Goal: Contribute content: Add original content to the website for others to see

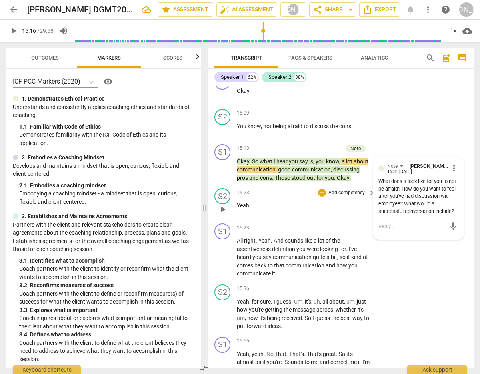
scroll to position [3415, 0]
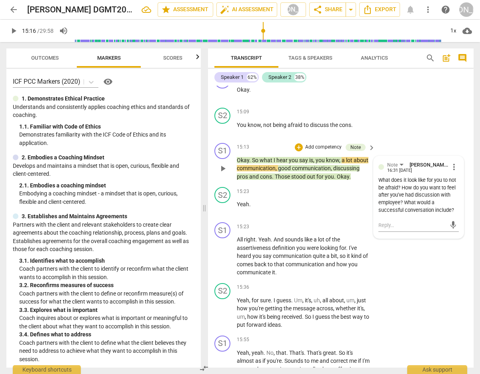
click at [221, 164] on span "play_arrow" at bounding box center [223, 169] width 10 height 10
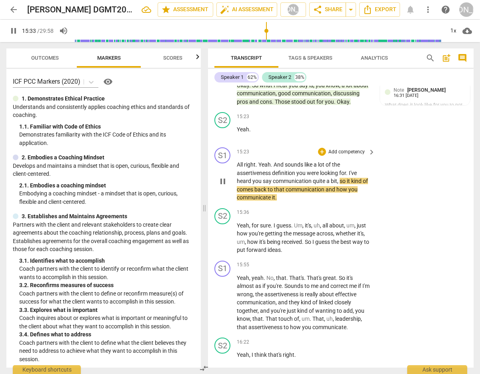
scroll to position [3490, 0]
click at [320, 148] on div "+" at bounding box center [322, 151] width 8 height 8
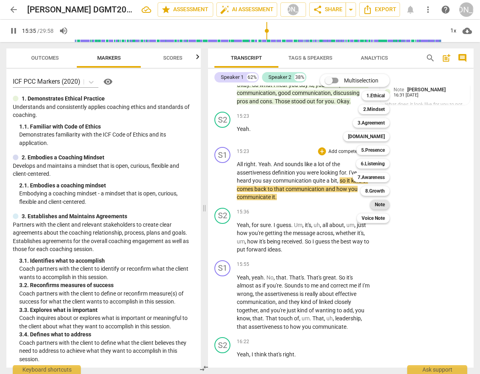
click at [380, 203] on b "Note" at bounding box center [380, 205] width 10 height 10
type input "936"
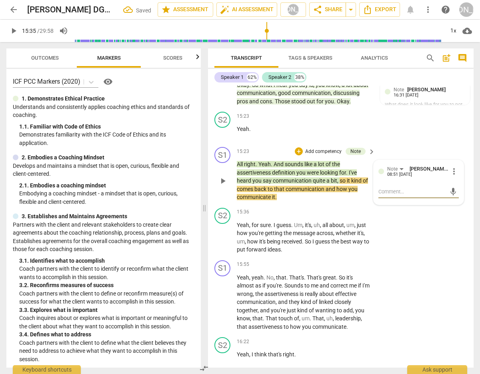
type textarea "A"
type textarea "As"
type textarea "Ask"
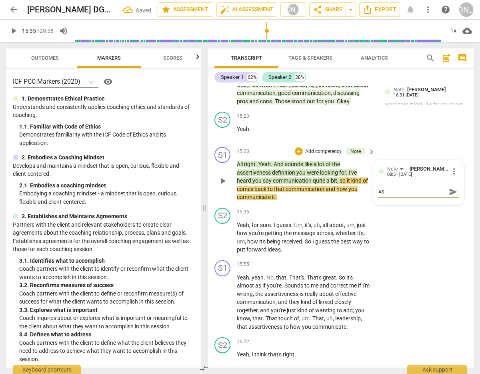
type textarea "Ask"
type textarea "Ask a"
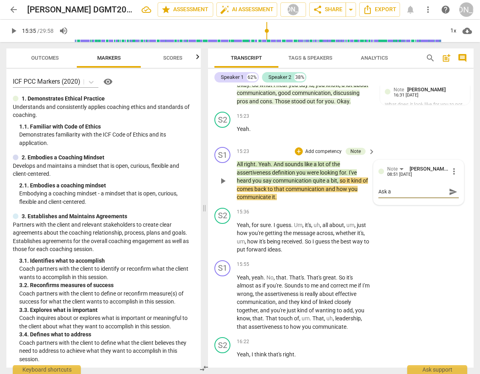
type textarea "Ask a"
type textarea "Ask a p"
type textarea "Ask a po"
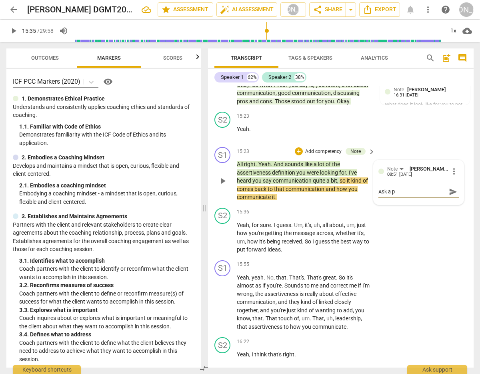
type textarea "Ask a po"
type textarea "Ask a pow"
type textarea "Ask a [PERSON_NAME]"
type textarea "Ask a power"
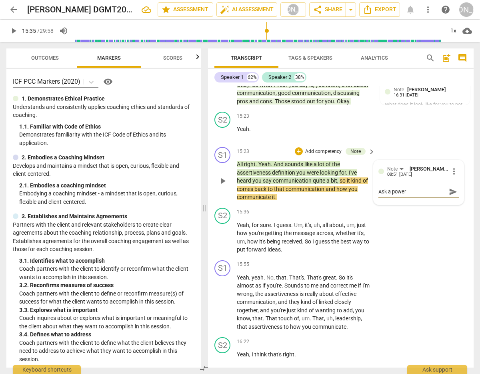
type textarea "Ask a powerf"
type textarea "Ask a powerfu"
type textarea "Ask a powerful"
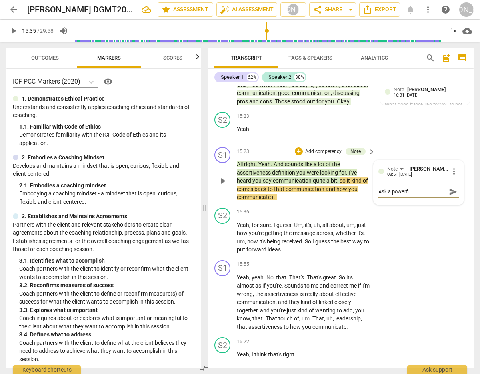
type textarea "Ask a powerful"
type textarea "Ask a powerful q"
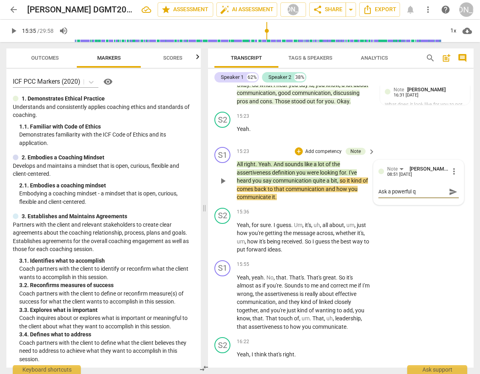
type textarea "Ask a powerful qu"
type textarea "Ask a powerful que"
type textarea "Ask a powerful ques"
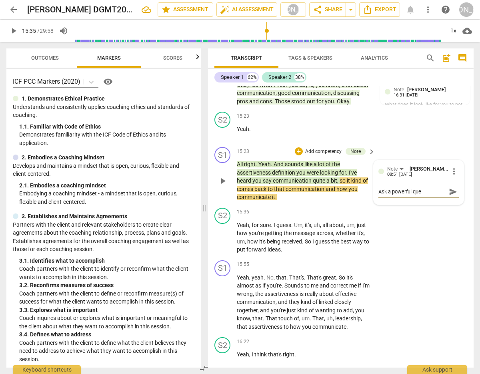
type textarea "Ask a powerful ques"
type textarea "Ask a powerful quest"
type textarea "Ask a powerful questi"
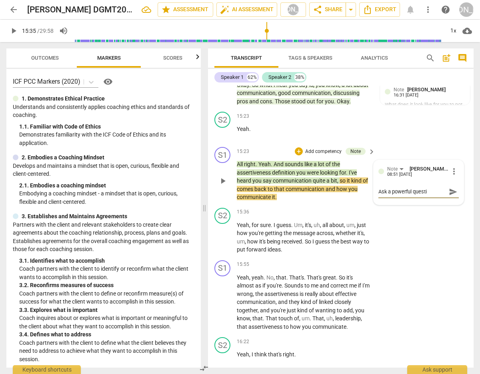
type textarea "Ask a powerful questio"
type textarea "Ask a powerful question"
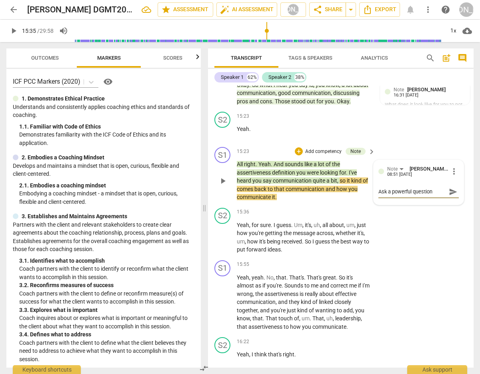
type textarea "Ask a powerful question"
type textarea "Ask a powerful question h"
type textarea "Ask a powerful question he"
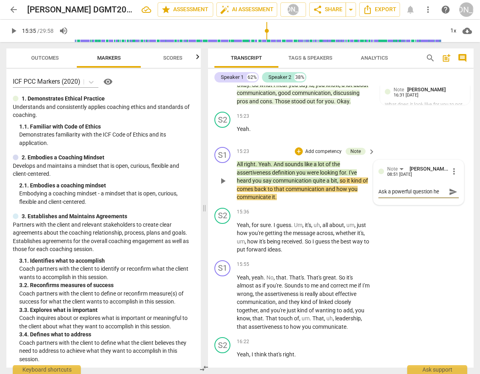
type textarea "Ask a powerful question her"
type textarea "Ask a powerful question here"
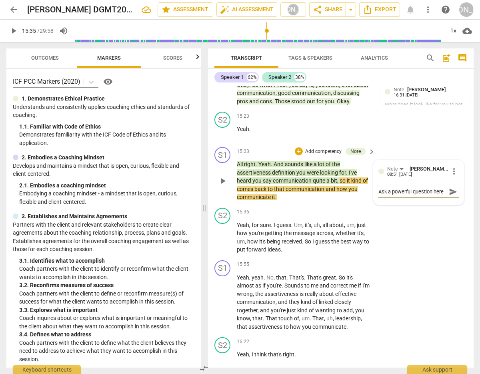
type textarea "Ask a powerful question here i"
type textarea "Ask a powerful question here in"
type textarea "Ask a powerful question here ins"
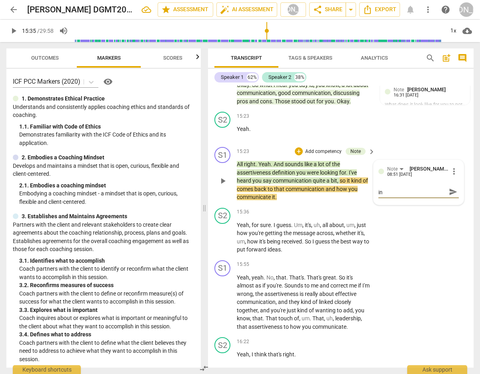
type textarea "Ask a powerful question here ins"
type textarea "Ask a powerful question here inst"
type textarea "Ask a powerful question here inste"
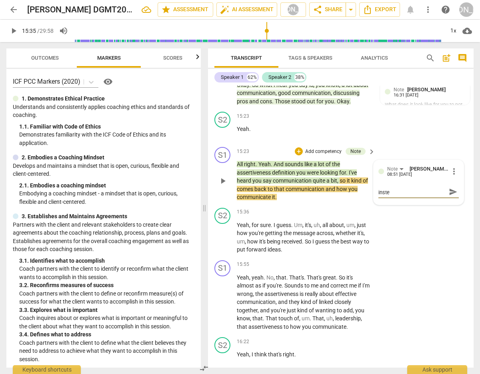
type textarea "Ask a powerful question here instea"
type textarea "Ask a powerful question here instead"
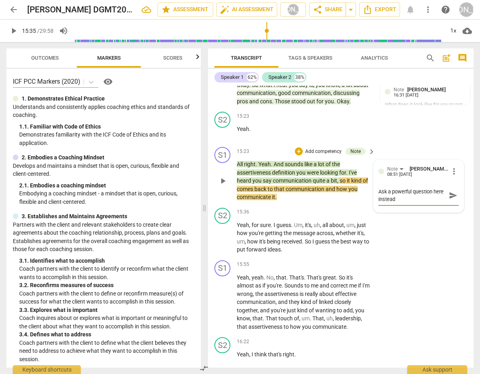
type textarea "Ask a powerful question here instead"
type textarea "Ask a powerful question here instead o"
type textarea "Ask a powerful question here instead of"
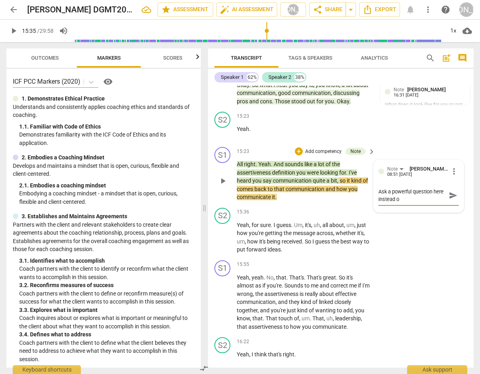
type textarea "Ask a powerful question here instead of"
type textarea "Ask a powerful question here instead of r"
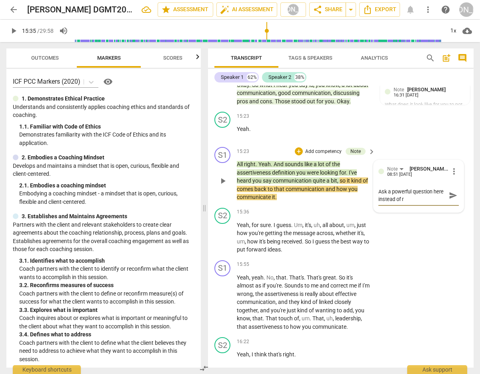
type textarea "Ask a powerful question here instead of re"
type textarea "Ask a powerful question here instead of res"
type textarea "Ask a powerful question here instead of rest"
type textarea "Ask a powerful question here instead of resta"
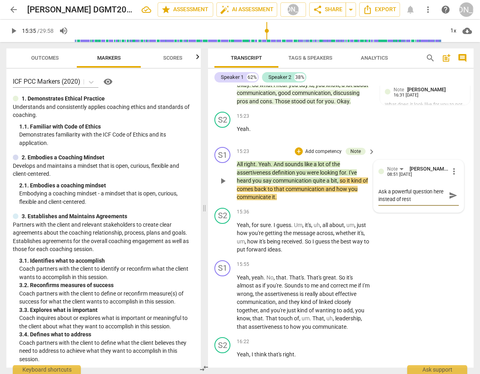
type textarea "Ask a powerful question here instead of resta"
type textarea "Ask a powerful question here instead of restat"
type textarea "Ask a powerful question here instead of restati"
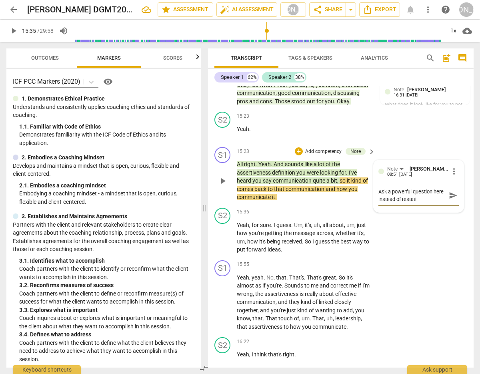
type textarea "Ask a powerful question here instead of restatin"
type textarea "Ask a powerful question here instead of restating"
type textarea "Ask a powerful question here instead of restating."
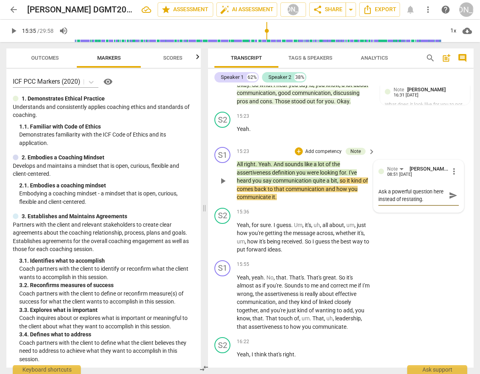
scroll to position [3505, 0]
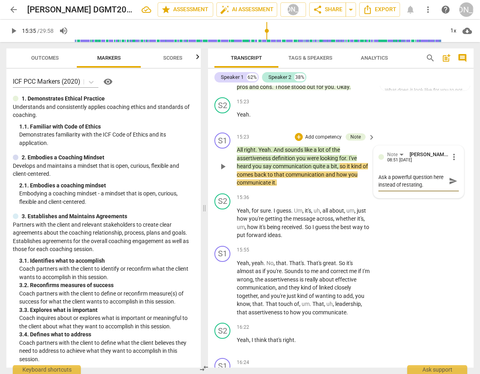
type textarea "Ask a powerful question here instead of restating."
click at [449, 179] on span "send" at bounding box center [453, 181] width 9 height 9
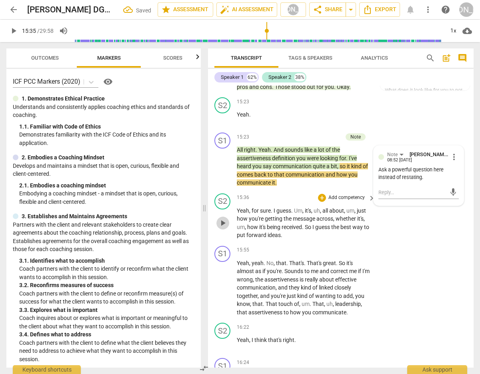
click at [224, 220] on span "play_arrow" at bounding box center [223, 223] width 10 height 10
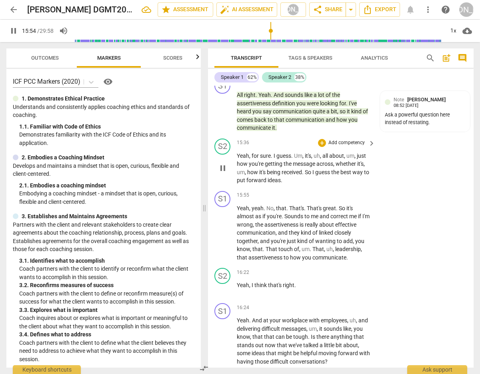
scroll to position [3558, 0]
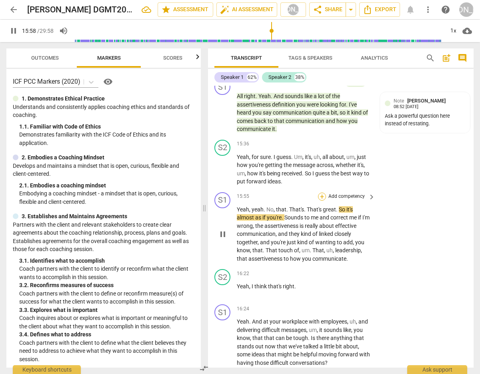
click at [320, 193] on div "+" at bounding box center [322, 197] width 8 height 8
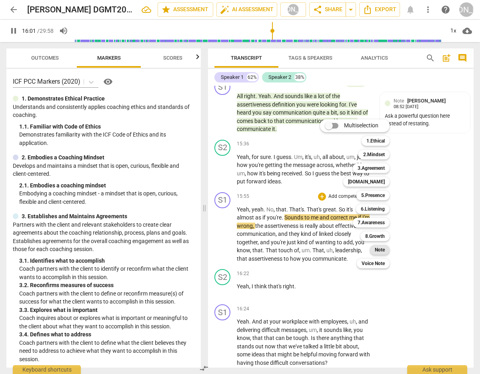
click at [383, 248] on b "Note" at bounding box center [380, 250] width 10 height 10
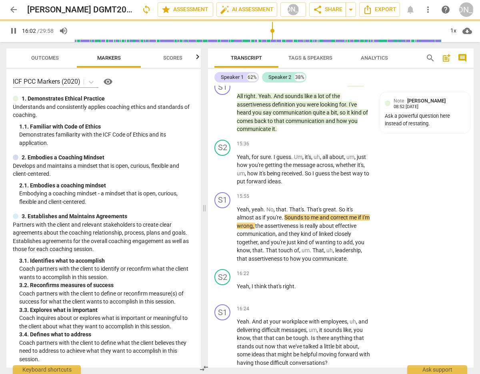
type input "962"
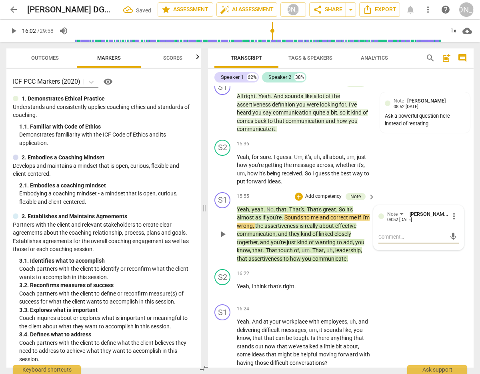
click at [399, 235] on textarea at bounding box center [413, 237] width 68 height 8
type textarea "A"
type textarea "As"
type textarea "Ask"
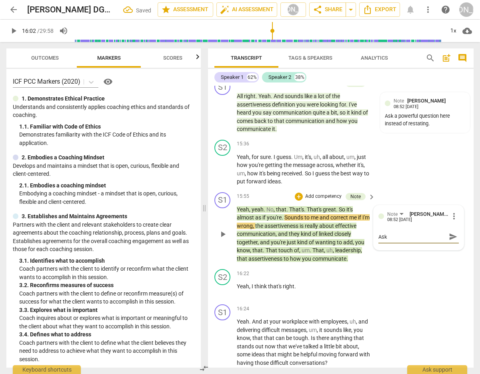
type textarea "Ask"
type textarea "Ask a"
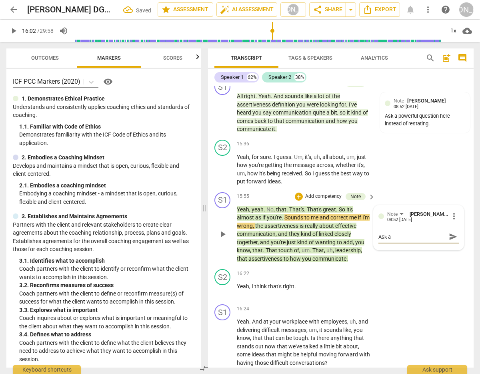
type textarea "Ask a"
type textarea "Ask a p"
type textarea "Ask a pw"
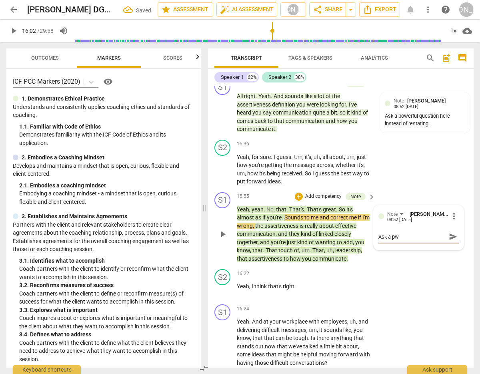
type textarea "Ask a pwo"
type textarea "Ask a pw"
type textarea "Ask a p"
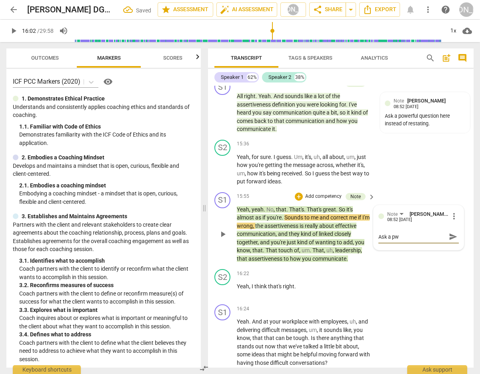
type textarea "Ask a p"
type textarea "Ask a po"
type textarea "Ask a pow"
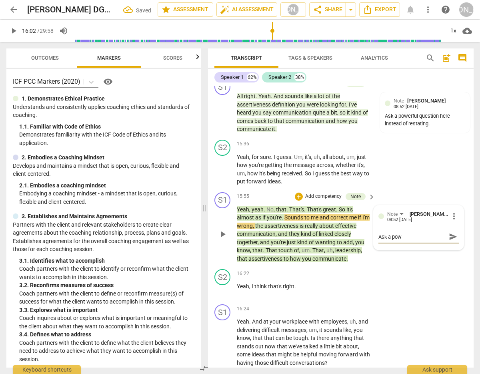
type textarea "Ask a [PERSON_NAME]"
type textarea "Ask a power"
type textarea "Ask a powerf"
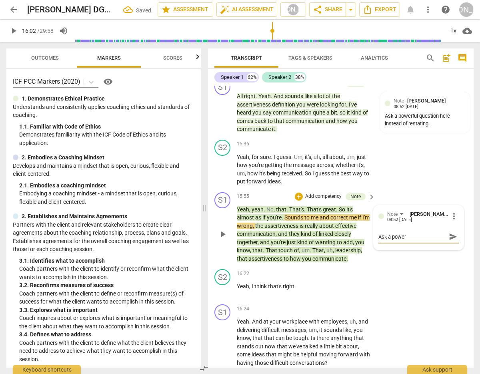
type textarea "Ask a powerf"
type textarea "Ask a powerfu"
type textarea "Ask a powerful"
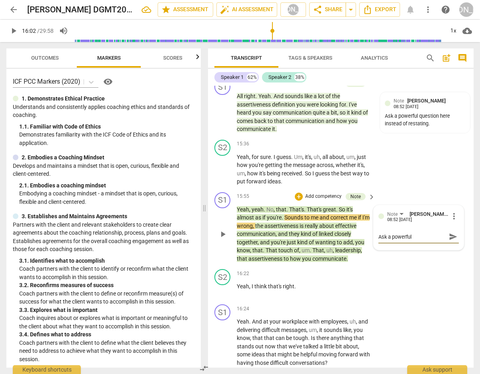
type textarea "Ask a powerful"
type textarea "Ask a powerful q"
type textarea "Ask a powerful qu"
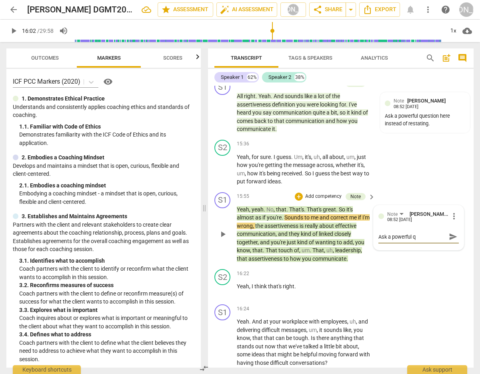
type textarea "Ask a powerful qu"
type textarea "Ask a powerful que"
type textarea "Ask a powerful ques"
type textarea "Ask a powerful quest"
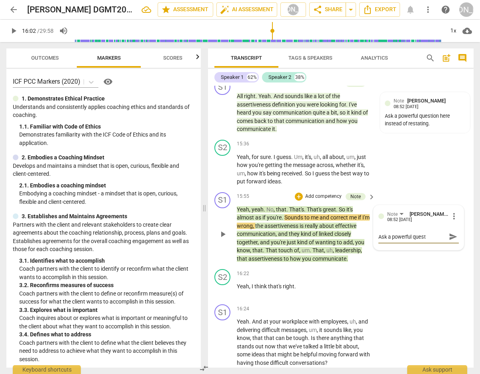
type textarea "Ask a powerful quest"
type textarea "Ask a powerful questi"
type textarea "Ask a powerful questio"
type textarea "Ask a powerful question"
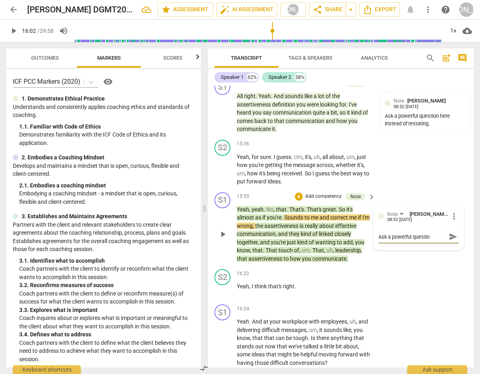
type textarea "Ask a powerful question"
type textarea "Ask a powerful question f"
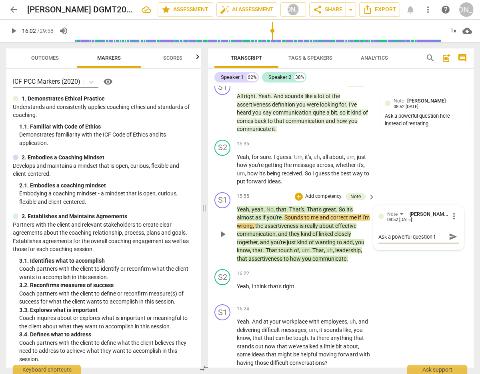
type textarea "Ask a powerful question fr"
type textarea "Ask a powerful question fro"
type textarea "Ask a powerful question from"
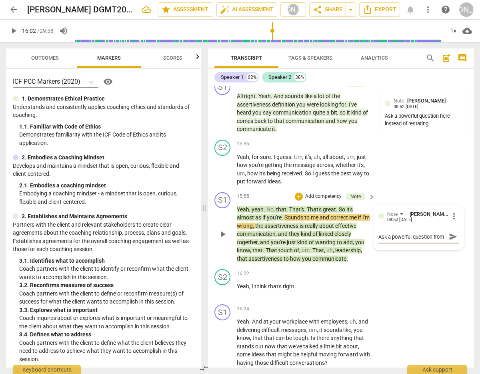
type textarea "Ask a powerful question from"
type textarea "Ask a powerful question from w"
type textarea "Ask a powerful question from wh"
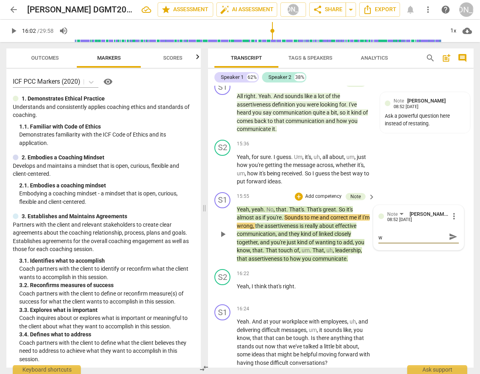
type textarea "Ask a powerful question from wh"
type textarea "Ask a powerful question from wha"
type textarea "Ask a powerful question from what"
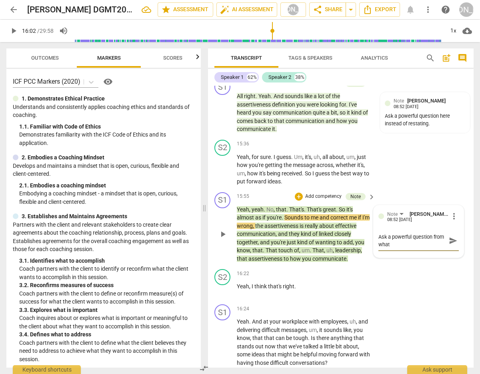
scroll to position [0, 0]
type textarea "Ask a powerful question from what"
type textarea "Ask a powerful question from what y"
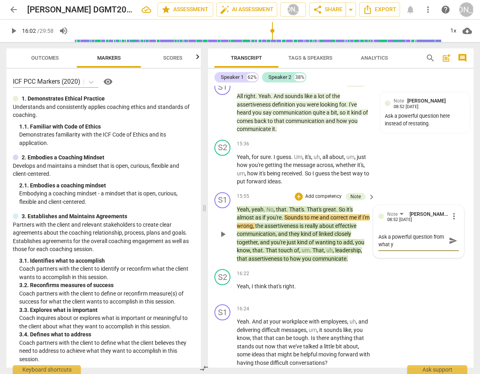
type textarea "Ask a powerful question from what yo"
type textarea "Ask a powerful question from what you"
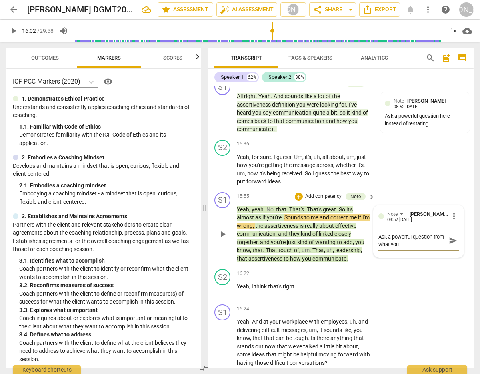
type textarea "Ask a powerful question from what you"
type textarea "Ask a powerful question from what you j"
type textarea "Ask a powerful question from what you ju"
type textarea "Ask a powerful question from what you jus"
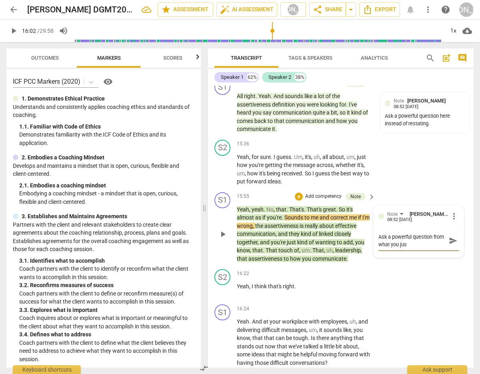
type textarea "Ask a powerful question from what you just"
type textarea "Ask a powerful question from what you just h"
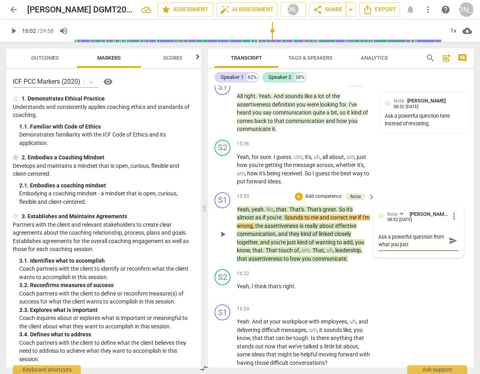
type textarea "Ask a powerful question from what you just h"
type textarea "Ask a powerful question from what you just he"
type textarea "Ask a powerful question from what you just hea"
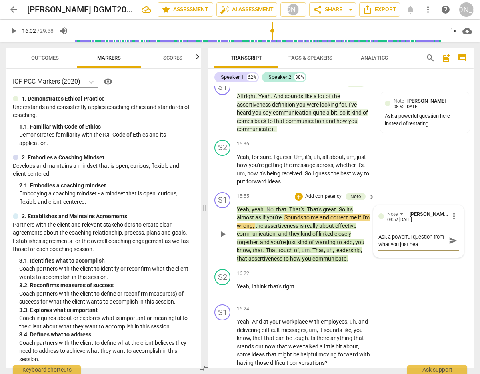
type textarea "Ask a powerful question from what you just hear"
type textarea "Ask a powerful question from what you just heard"
type textarea "Ask a powerful question from what you just heard,"
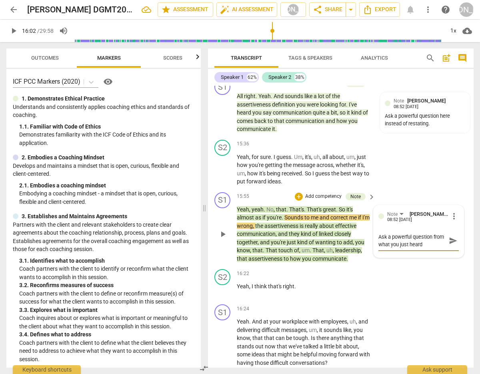
type textarea "Ask a powerful question from what you just heard,"
type textarea "Ask a powerful question from what you just heard, n"
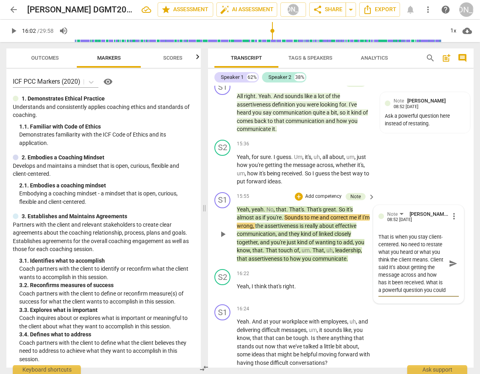
scroll to position [37, 0]
click at [399, 273] on textarea "Ask a powerful question from what you just heard, noticed and observed from cli…" at bounding box center [413, 263] width 68 height 61
drag, startPoint x: 392, startPoint y: 272, endPoint x: 406, endPoint y: 286, distance: 19.5
click at [405, 286] on textarea "Ask a powerful question from what you just heard, noticed and observed from cli…" at bounding box center [413, 263] width 68 height 61
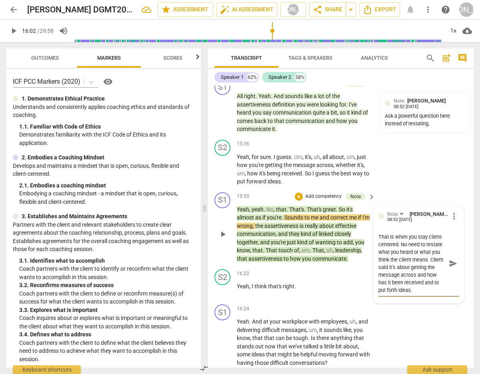
scroll to position [29, 0]
click at [406, 260] on textarea "Ask a powerful question from what you just heard, noticed and observed from cli…" at bounding box center [413, 263] width 68 height 61
click at [396, 290] on textarea "Ask a powerful question from what you just heard, noticed and observed from cli…" at bounding box center [413, 263] width 68 height 61
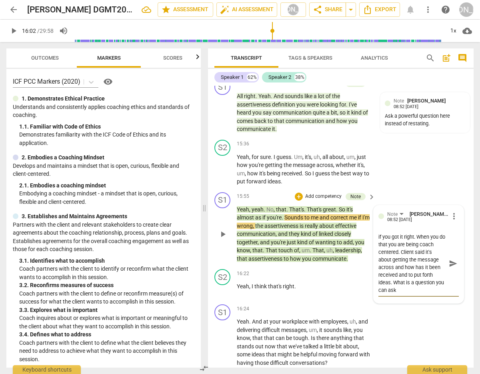
drag, startPoint x: 405, startPoint y: 281, endPoint x: 413, endPoint y: 281, distance: 7.2
click at [413, 281] on textarea "Ask a powerful question from what you just heard, noticed and observed from cli…" at bounding box center [413, 263] width 68 height 61
click at [410, 291] on div "Ask a powerful question from what you just heard, noticed and observed from cli…" at bounding box center [419, 264] width 80 height 66
click at [409, 289] on textarea "Ask a powerful question from what you just heard, noticed and observed from cli…" at bounding box center [413, 263] width 68 height 61
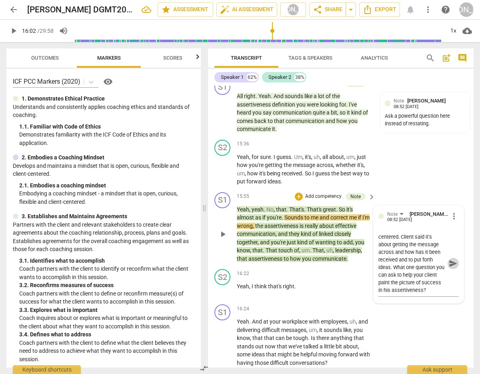
drag, startPoint x: 452, startPoint y: 258, endPoint x: 448, endPoint y: 259, distance: 4.2
click at [453, 259] on span "send" at bounding box center [453, 263] width 9 height 9
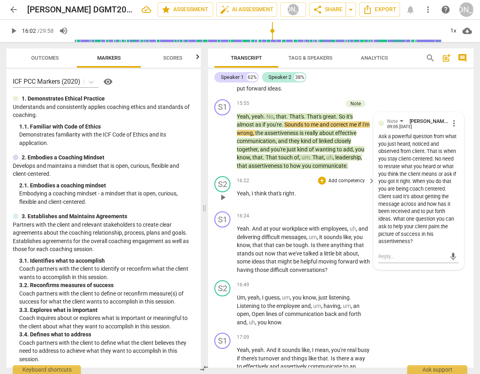
scroll to position [3654, 0]
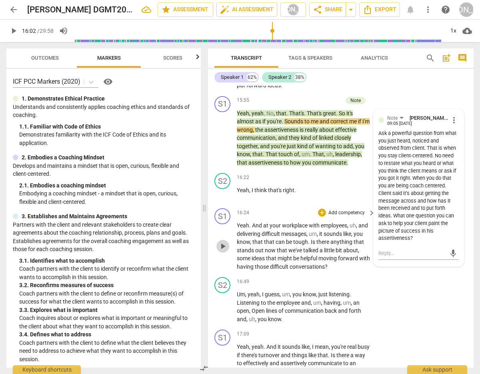
click at [222, 243] on span "play_arrow" at bounding box center [223, 246] width 10 height 10
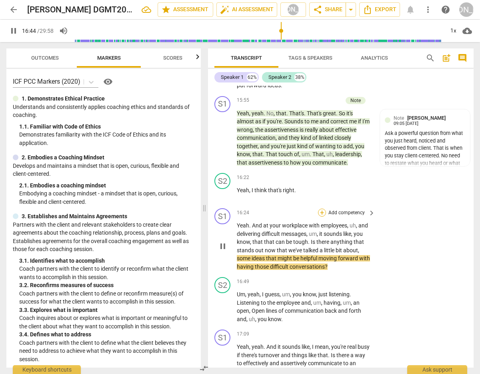
click at [319, 209] on div "+" at bounding box center [322, 213] width 8 height 8
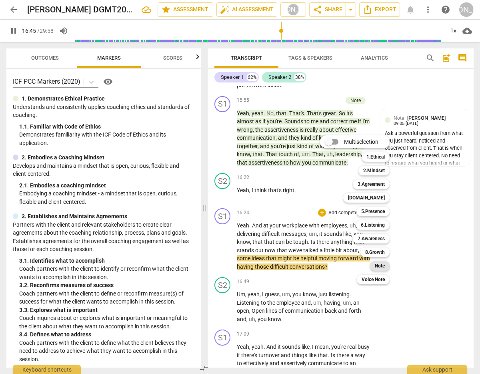
click at [384, 265] on b "Note" at bounding box center [380, 266] width 10 height 10
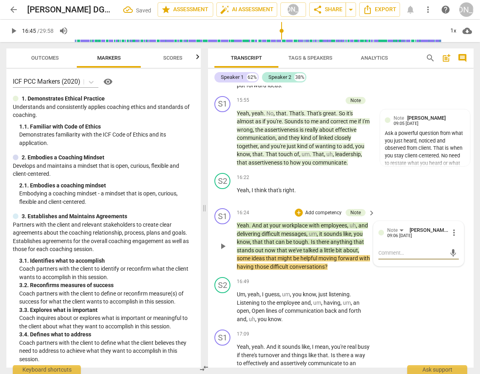
click at [398, 249] on textarea at bounding box center [413, 253] width 68 height 8
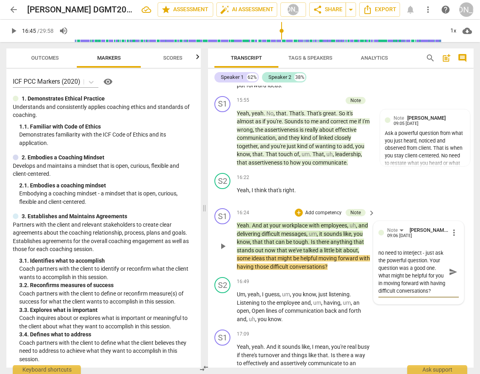
scroll to position [8, 0]
click at [450, 270] on span "send" at bounding box center [453, 271] width 9 height 9
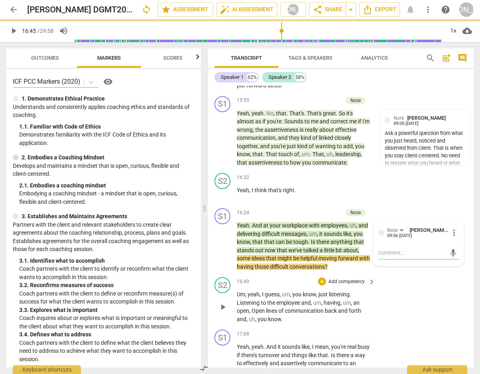
scroll to position [0, 0]
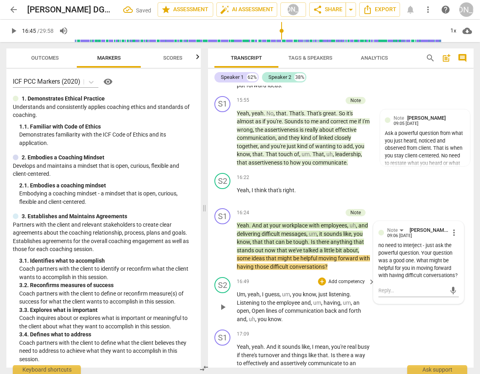
click at [218, 304] on span "play_arrow" at bounding box center [223, 307] width 10 height 10
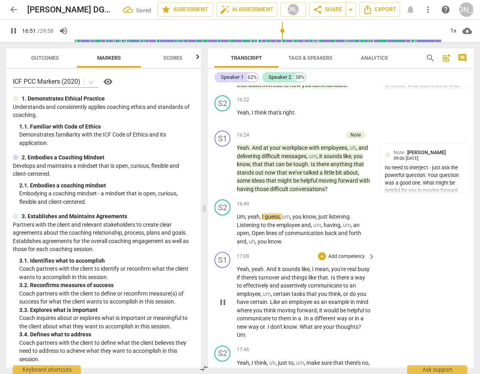
scroll to position [3746, 0]
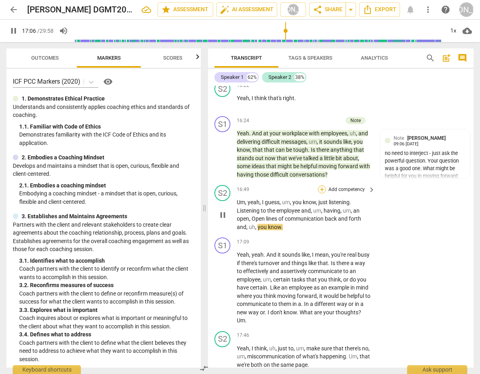
click at [321, 185] on div "+" at bounding box center [322, 189] width 8 height 8
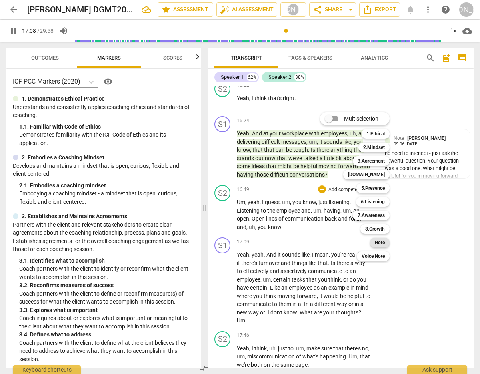
click at [381, 241] on b "Note" at bounding box center [380, 243] width 10 height 10
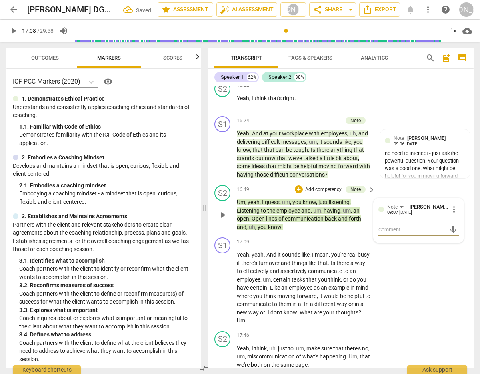
click at [394, 226] on textarea at bounding box center [413, 230] width 68 height 8
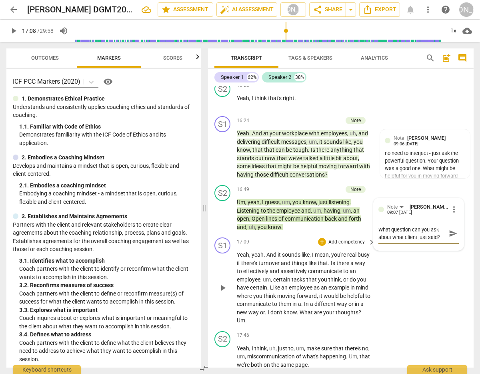
click at [350, 268] on span "to" at bounding box center [346, 271] width 6 height 6
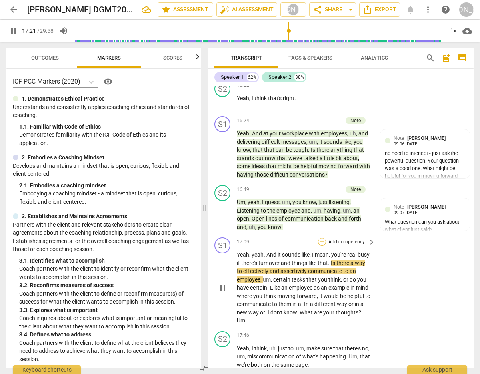
click at [319, 238] on div "+" at bounding box center [322, 242] width 8 height 8
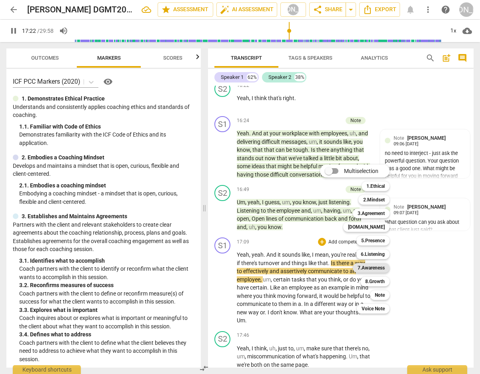
click at [378, 267] on b "7.Awareness" at bounding box center [371, 268] width 27 height 10
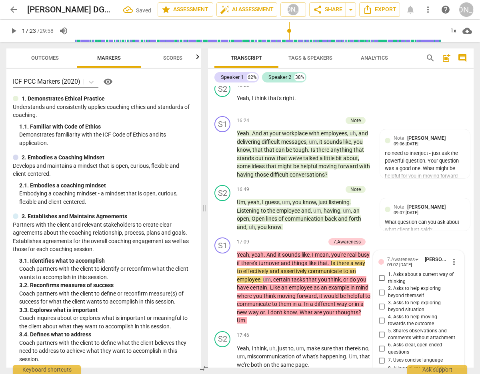
scroll to position [3910, 0]
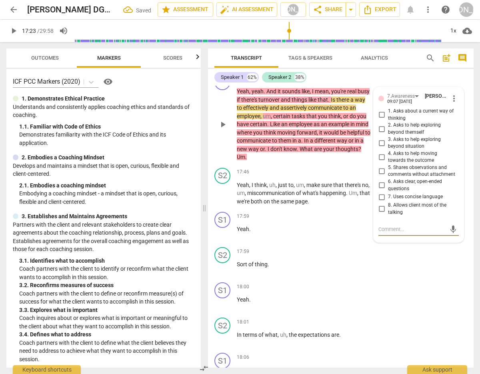
click at [381, 181] on input "6. Asks clear, open-ended questions" at bounding box center [381, 186] width 13 height 10
click at [382, 181] on input "6. Asks clear, open-ended questions" at bounding box center [381, 186] width 13 height 10
click at [389, 226] on textarea at bounding box center [413, 230] width 68 height 8
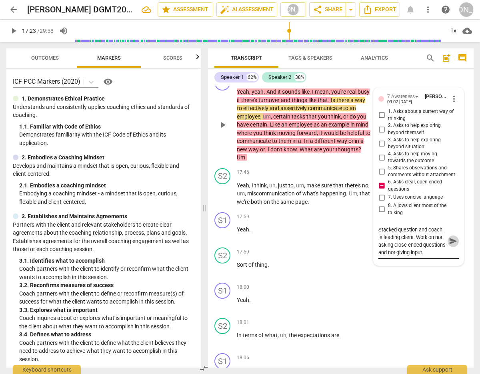
click at [451, 239] on span "send" at bounding box center [453, 241] width 9 height 9
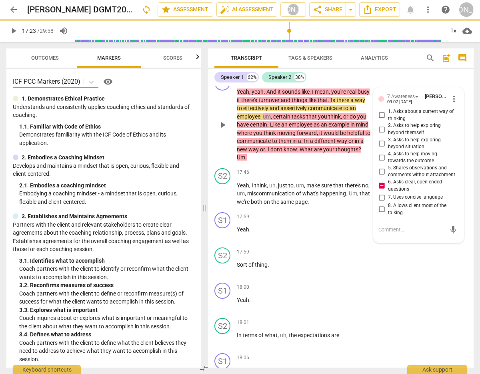
scroll to position [0, 0]
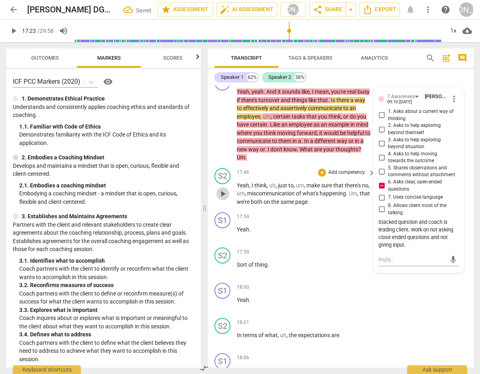
click at [219, 190] on span "play_arrow" at bounding box center [223, 194] width 10 height 10
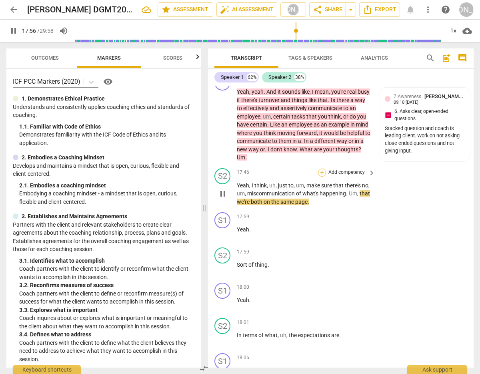
click at [322, 169] on div "+" at bounding box center [322, 173] width 8 height 8
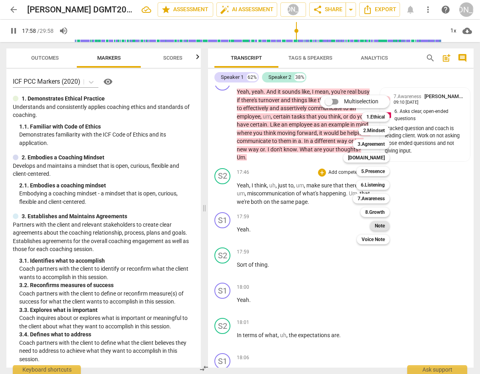
click at [383, 224] on b "Note" at bounding box center [380, 226] width 10 height 10
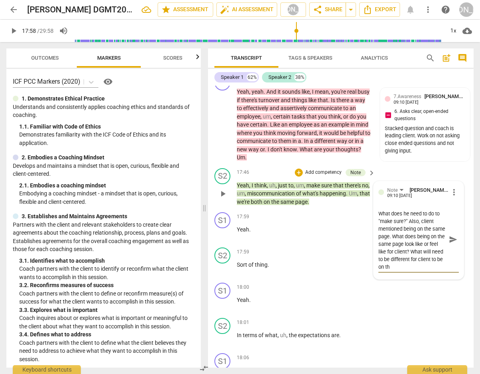
scroll to position [22, 0]
click at [449, 237] on span "send" at bounding box center [453, 239] width 9 height 9
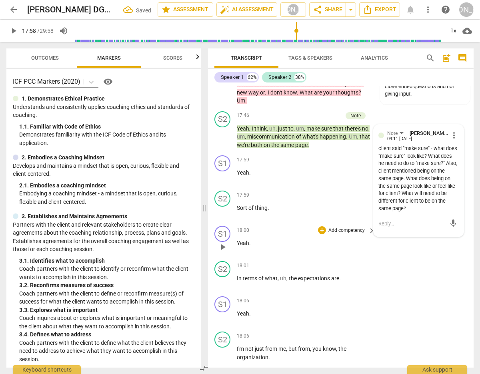
scroll to position [3980, 0]
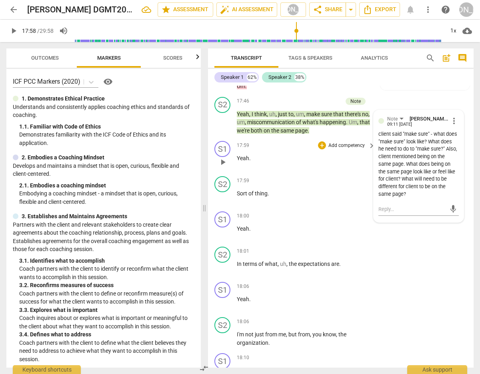
click at [225, 158] on span "play_arrow" at bounding box center [223, 162] width 10 height 10
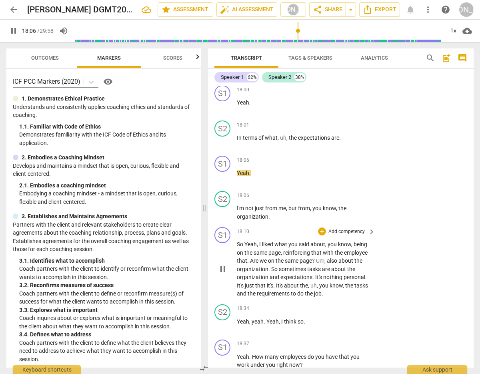
scroll to position [4107, 0]
click at [325, 191] on div "+ Add competency" at bounding box center [342, 195] width 48 height 8
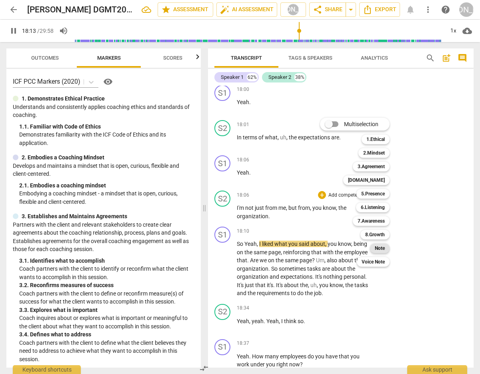
click at [379, 244] on b "Note" at bounding box center [380, 248] width 10 height 10
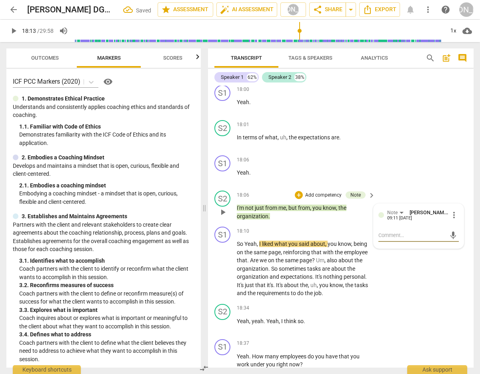
click at [397, 233] on textarea at bounding box center [413, 235] width 68 height 8
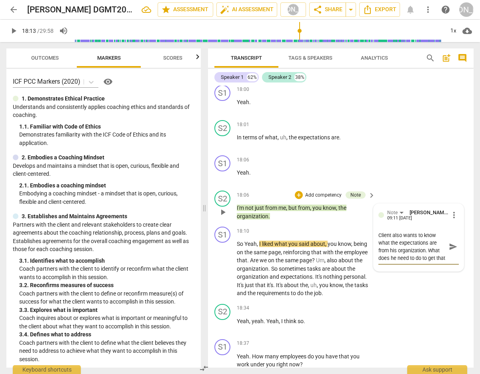
scroll to position [7, 0]
click at [451, 243] on span "send" at bounding box center [453, 246] width 9 height 9
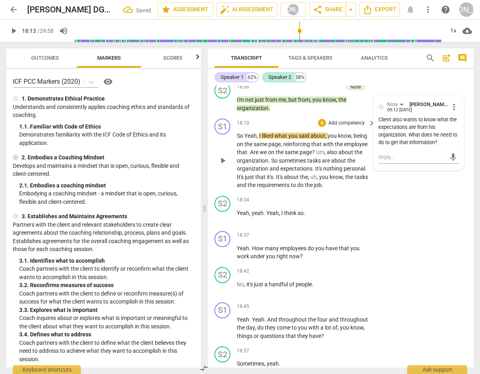
scroll to position [4219, 0]
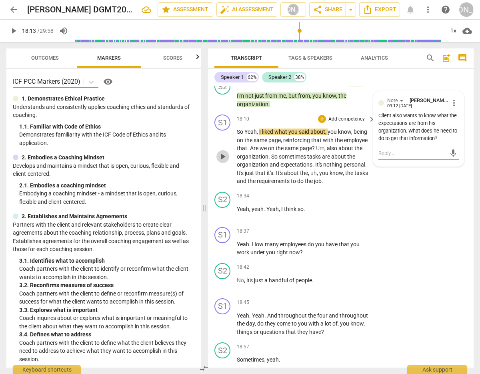
click at [223, 153] on span "play_arrow" at bounding box center [223, 157] width 10 height 10
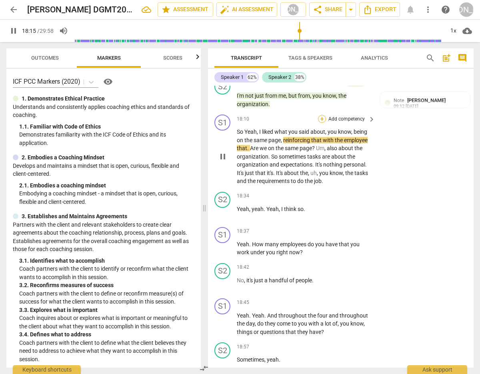
click at [322, 115] on div "+" at bounding box center [322, 119] width 8 height 8
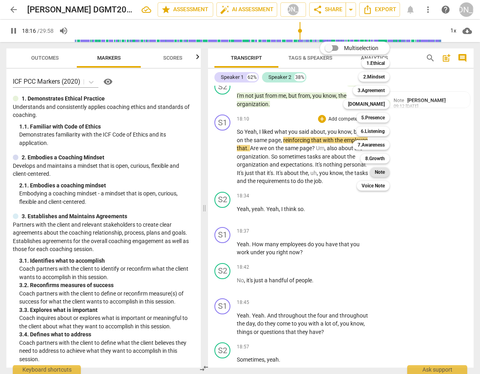
click at [385, 171] on b "Note" at bounding box center [380, 172] width 10 height 10
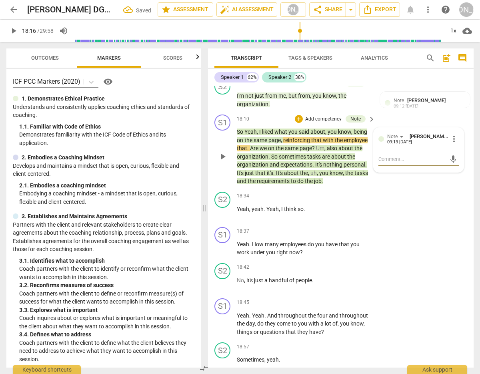
click at [397, 157] on textarea at bounding box center [413, 159] width 68 height 8
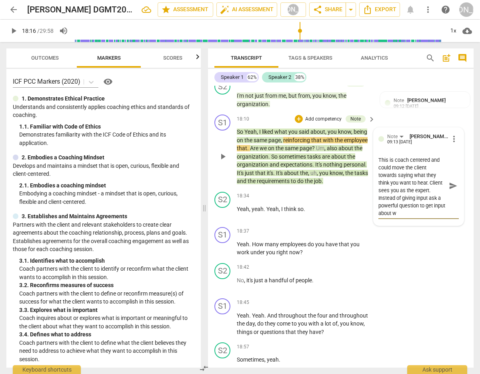
scroll to position [30, 0]
click at [452, 181] on span "send" at bounding box center [453, 185] width 9 height 9
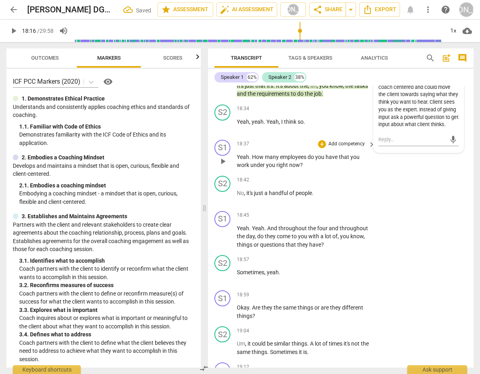
scroll to position [4307, 0]
click at [321, 140] on div "+" at bounding box center [322, 144] width 8 height 8
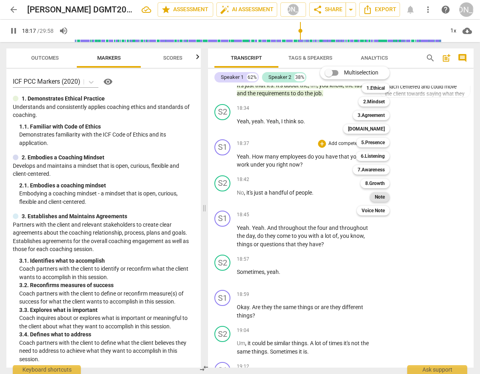
click at [382, 194] on b "Note" at bounding box center [380, 197] width 10 height 10
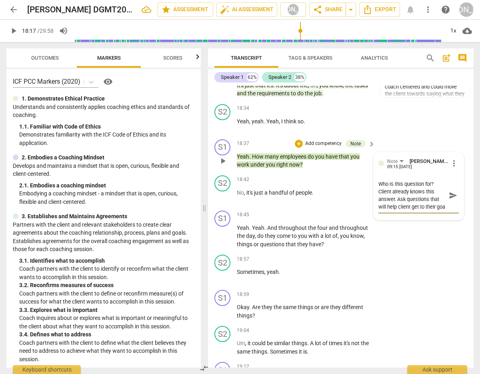
scroll to position [7, 0]
drag, startPoint x: 448, startPoint y: 196, endPoint x: 441, endPoint y: 203, distance: 9.6
click at [449, 196] on span "send" at bounding box center [453, 199] width 9 height 9
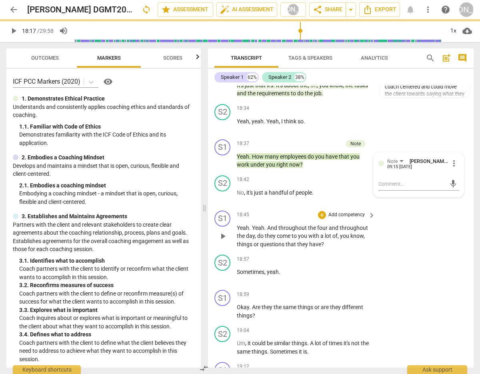
scroll to position [0, 0]
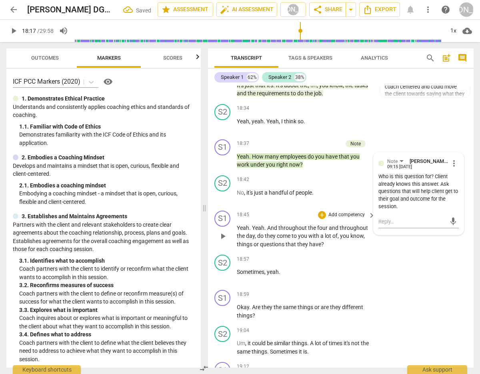
click at [223, 233] on span "play_arrow" at bounding box center [223, 236] width 10 height 10
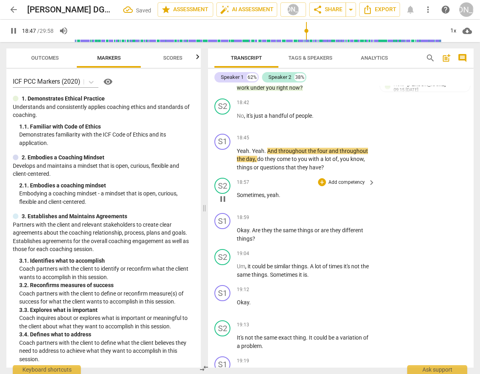
scroll to position [4385, 0]
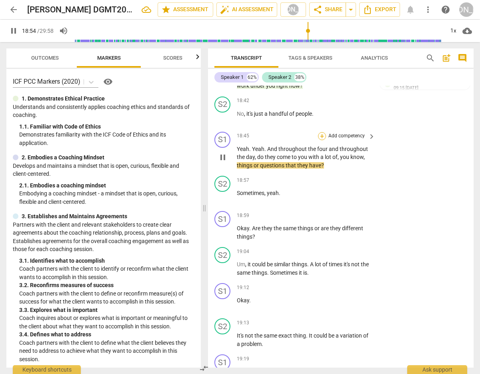
click at [322, 132] on div "+" at bounding box center [322, 136] width 8 height 8
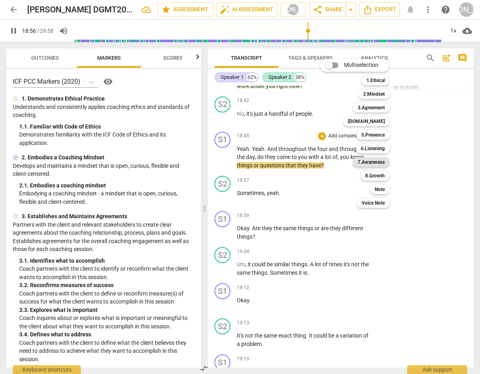
click at [380, 161] on b "7.Awareness" at bounding box center [371, 162] width 27 height 10
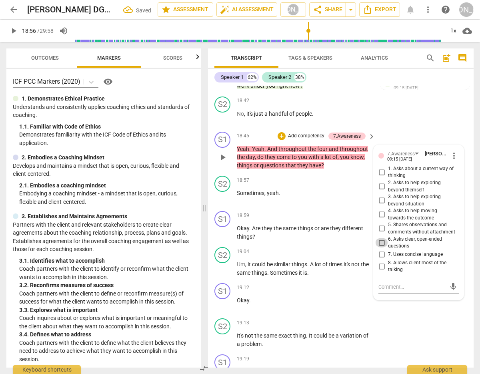
click at [379, 239] on input "6. Asks clear, open-ended questions" at bounding box center [381, 243] width 13 height 10
click at [378, 239] on input "6. Asks clear, open-ended questions" at bounding box center [381, 243] width 13 height 10
click at [387, 287] on textarea at bounding box center [413, 287] width 68 height 8
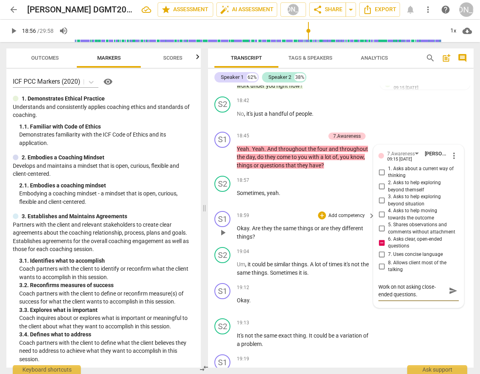
click at [224, 229] on span "play_arrow" at bounding box center [223, 233] width 10 height 10
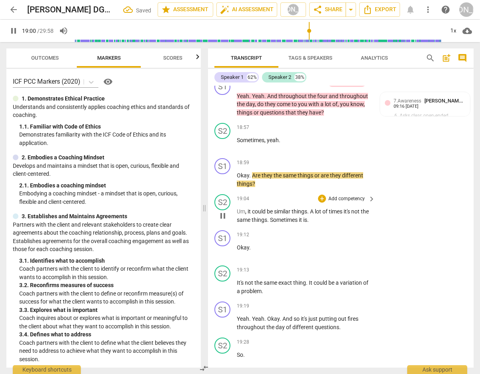
scroll to position [4439, 0]
click at [321, 158] on div "+" at bounding box center [322, 162] width 8 height 8
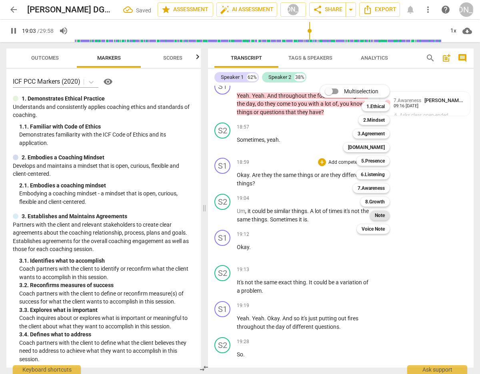
click at [379, 213] on b "Note" at bounding box center [380, 216] width 10 height 10
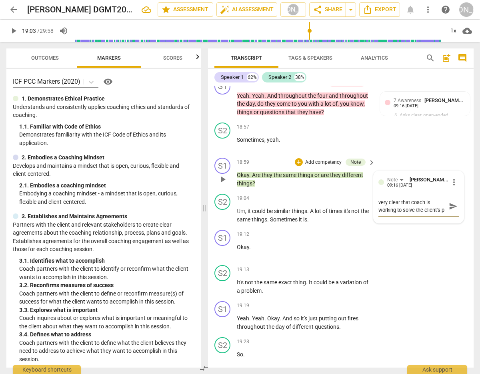
scroll to position [7, 0]
drag, startPoint x: 448, startPoint y: 202, endPoint x: 430, endPoint y: 207, distance: 18.6
click at [449, 202] on span "send" at bounding box center [453, 206] width 9 height 9
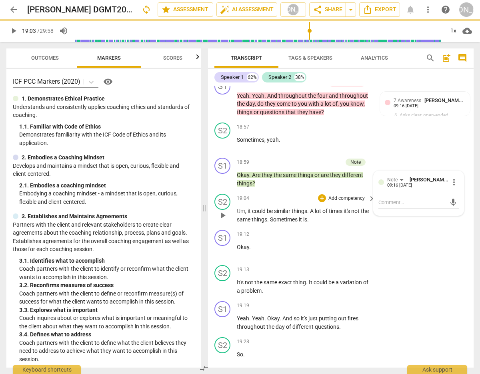
scroll to position [0, 0]
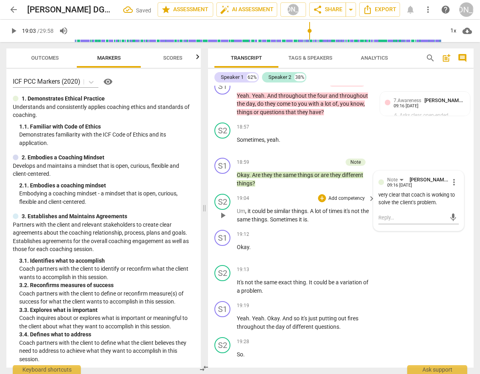
click at [221, 212] on span "play_arrow" at bounding box center [223, 216] width 10 height 10
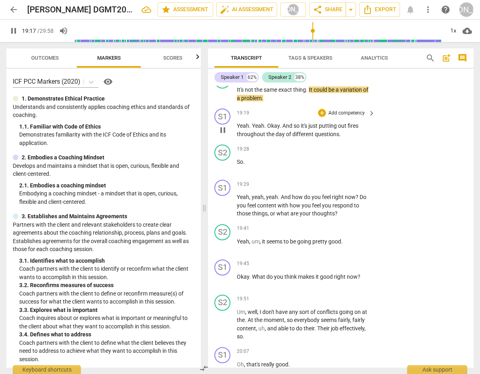
scroll to position [4632, 0]
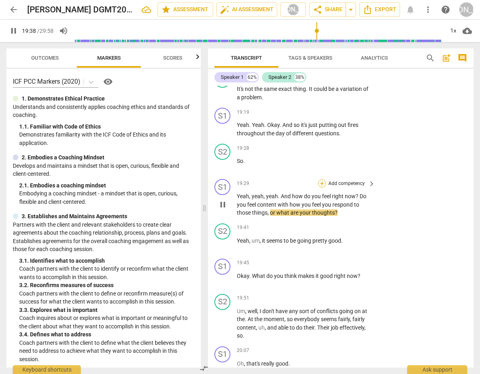
click at [320, 179] on div "+" at bounding box center [322, 183] width 8 height 8
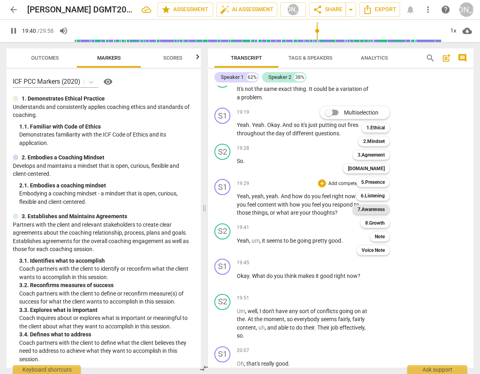
click at [371, 206] on b "7.Awareness" at bounding box center [371, 210] width 27 height 10
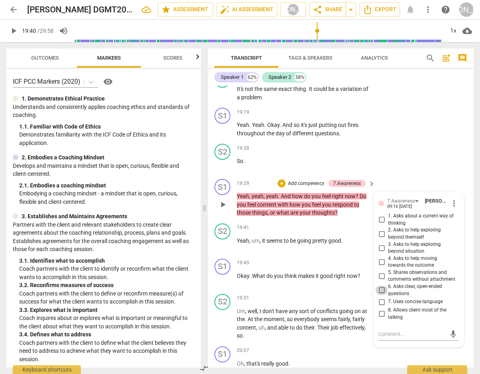
click at [381, 286] on input "6. Asks clear, open-ended questions" at bounding box center [381, 290] width 13 height 10
click at [395, 333] on textarea at bounding box center [413, 334] width 68 height 8
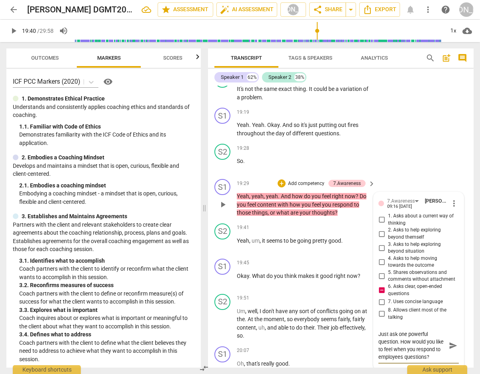
click at [451, 341] on span "send" at bounding box center [453, 345] width 9 height 9
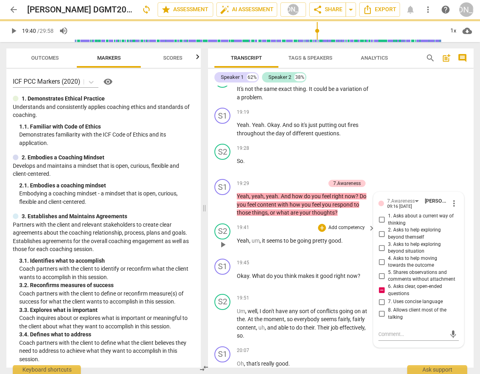
scroll to position [0, 0]
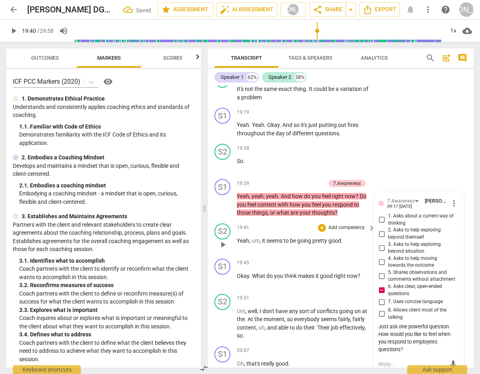
click at [221, 248] on div "S2 play_arrow pause" at bounding box center [226, 237] width 22 height 29
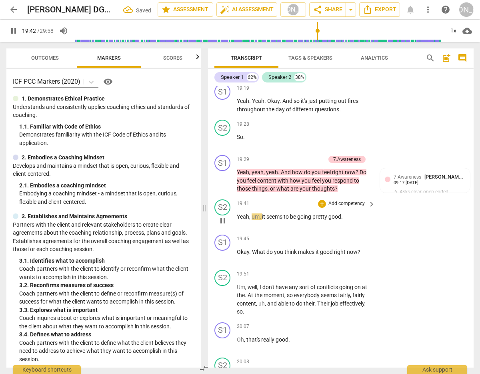
scroll to position [4706, 0]
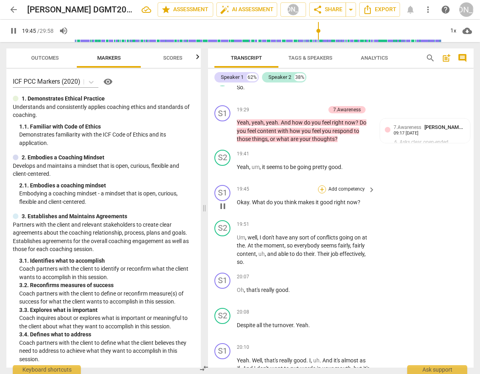
click at [323, 185] on div "+" at bounding box center [322, 189] width 8 height 8
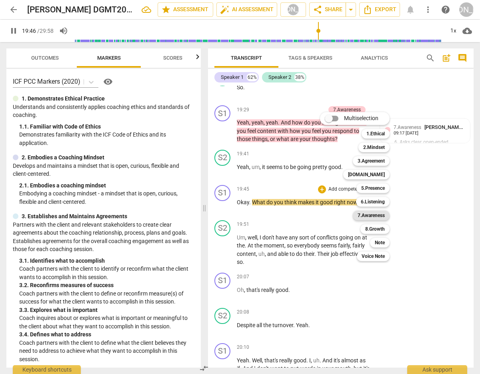
drag, startPoint x: 379, startPoint y: 215, endPoint x: 383, endPoint y: 214, distance: 4.1
click at [382, 214] on b "7.Awareness" at bounding box center [371, 216] width 27 height 10
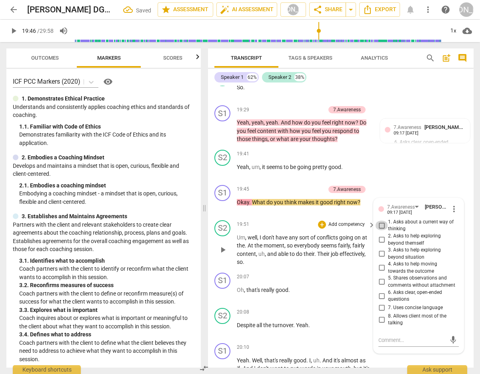
drag, startPoint x: 379, startPoint y: 222, endPoint x: 371, endPoint y: 226, distance: 8.6
click at [380, 222] on input "1. Asks about a current way of thinking" at bounding box center [381, 226] width 13 height 10
click at [225, 250] on span "play_arrow" at bounding box center [223, 250] width 10 height 10
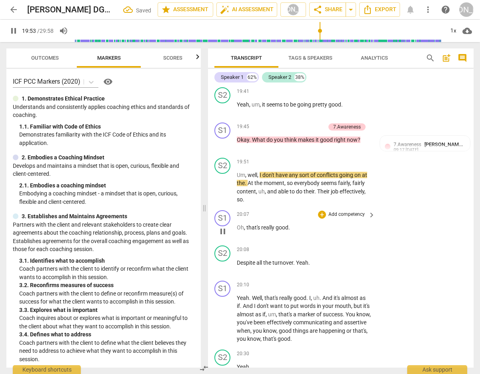
scroll to position [4776, 0]
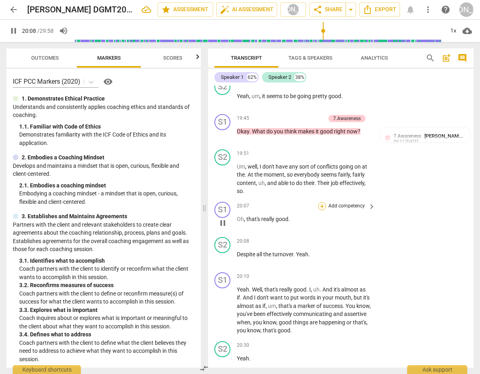
click at [320, 202] on div "+" at bounding box center [322, 206] width 8 height 8
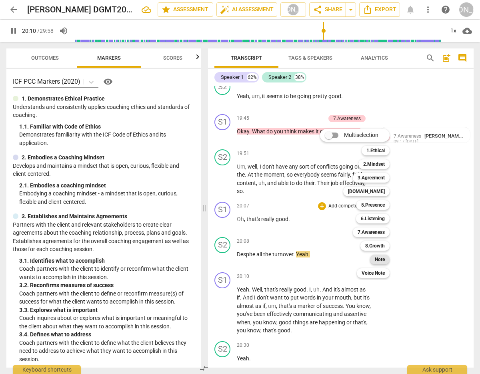
click at [383, 259] on b "Note" at bounding box center [380, 260] width 10 height 10
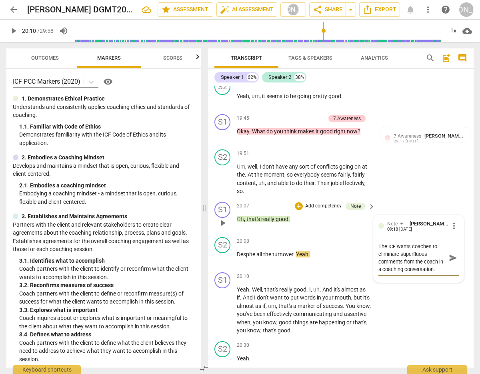
scroll to position [0, 0]
drag, startPoint x: 449, startPoint y: 253, endPoint x: 445, endPoint y: 255, distance: 4.6
click at [449, 253] on span "send" at bounding box center [453, 257] width 9 height 9
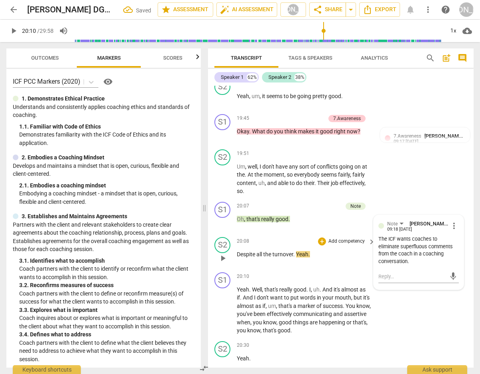
click at [221, 254] on span "play_arrow" at bounding box center [223, 258] width 10 height 10
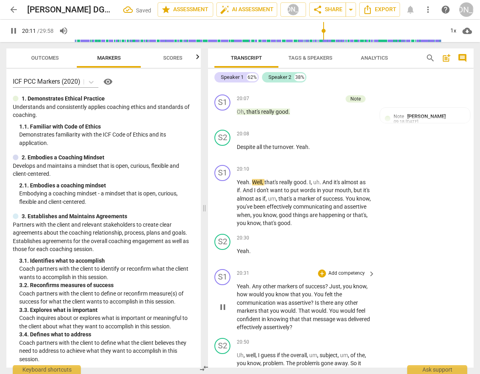
scroll to position [4886, 0]
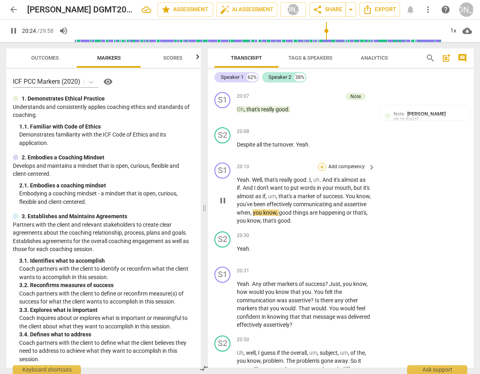
click at [319, 163] on div "+" at bounding box center [322, 167] width 8 height 8
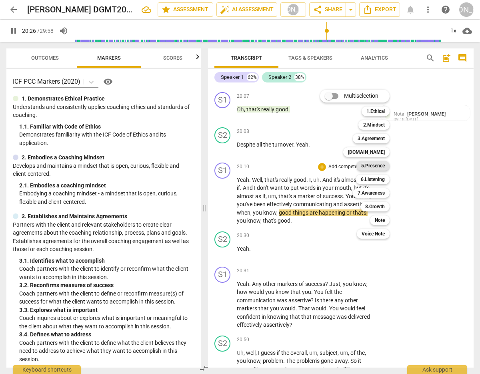
drag, startPoint x: 377, startPoint y: 163, endPoint x: 382, endPoint y: 166, distance: 6.5
click at [377, 163] on b "5.Presence" at bounding box center [373, 166] width 24 height 10
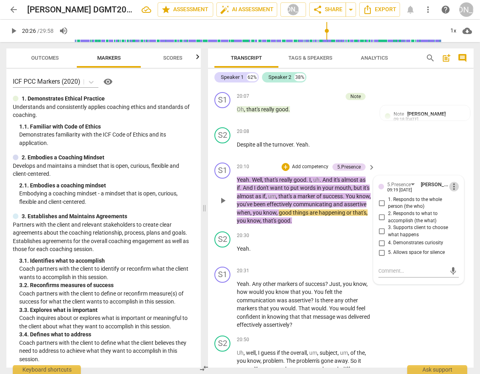
click at [452, 182] on span "more_vert" at bounding box center [454, 187] width 10 height 10
click at [455, 199] on li "Delete" at bounding box center [460, 198] width 28 height 15
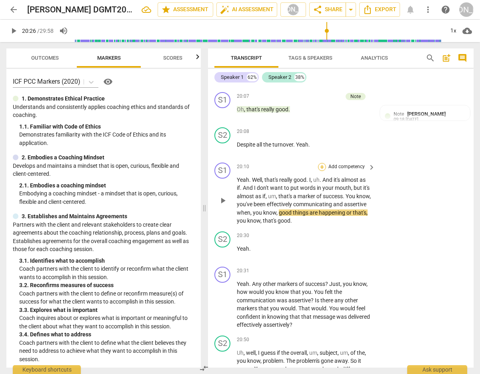
click at [322, 163] on div "+" at bounding box center [322, 167] width 8 height 8
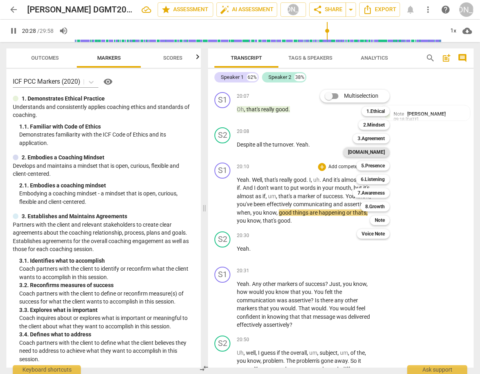
click at [383, 151] on b "[DOMAIN_NAME]" at bounding box center [366, 152] width 37 height 10
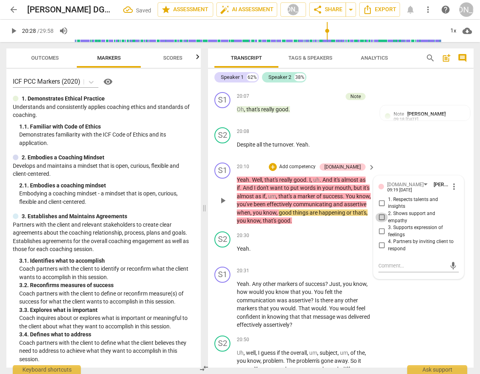
click at [378, 213] on input "2. Shows support and empathy" at bounding box center [381, 218] width 13 height 10
click at [223, 196] on span "play_arrow" at bounding box center [223, 201] width 10 height 10
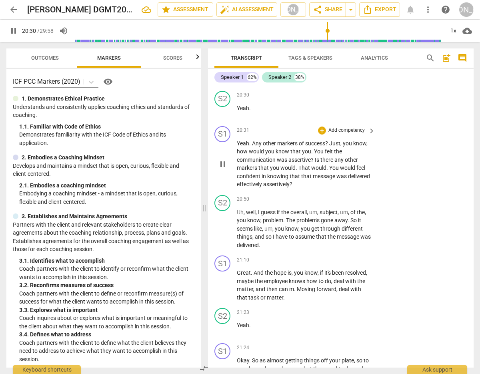
scroll to position [5028, 0]
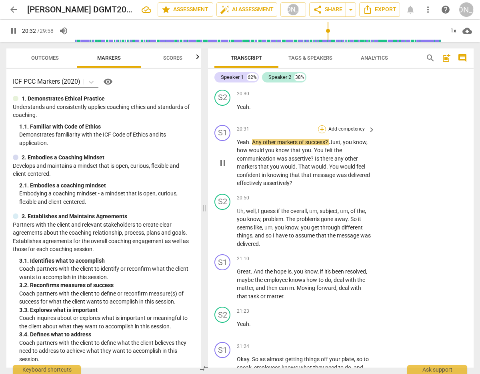
click at [322, 125] on div "+" at bounding box center [322, 129] width 8 height 8
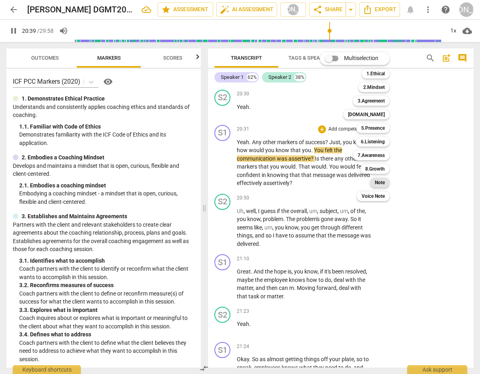
click at [381, 180] on b "Note" at bounding box center [380, 183] width 10 height 10
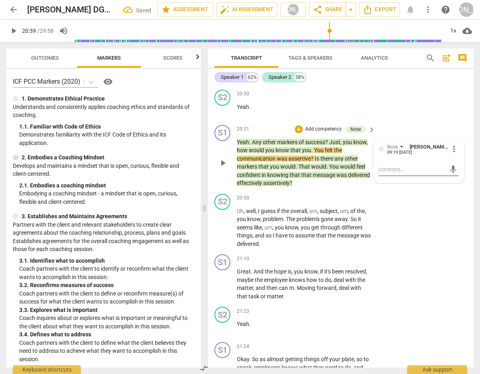
click at [401, 166] on textarea at bounding box center [413, 170] width 68 height 8
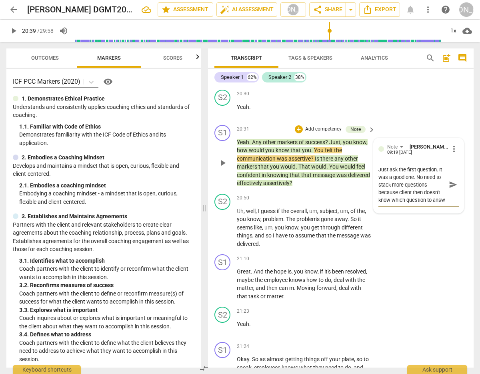
scroll to position [7, 0]
drag, startPoint x: 447, startPoint y: 179, endPoint x: 439, endPoint y: 181, distance: 8.6
click at [449, 180] on span "send" at bounding box center [453, 184] width 9 height 9
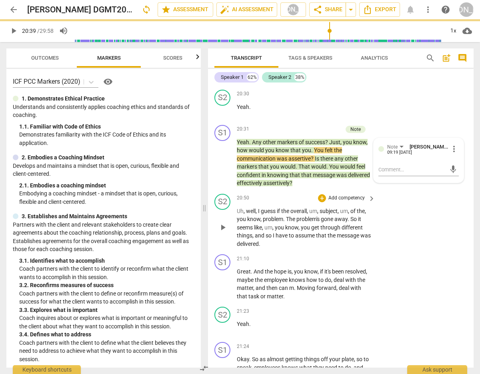
scroll to position [0, 0]
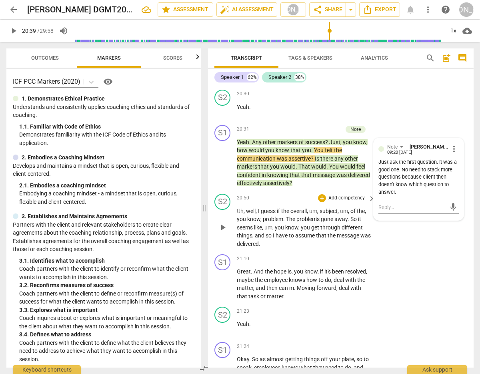
click at [222, 223] on span "play_arrow" at bounding box center [223, 228] width 10 height 10
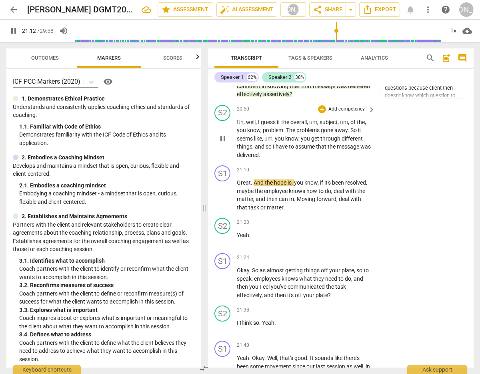
scroll to position [5135, 0]
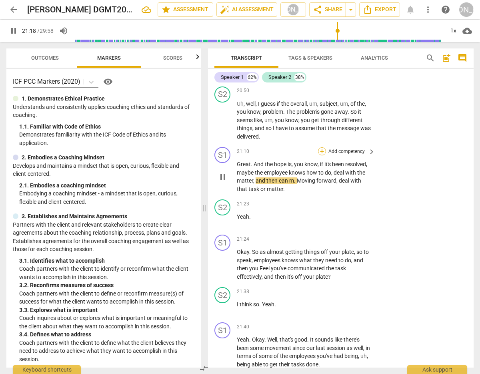
click at [319, 147] on div "+" at bounding box center [322, 151] width 8 height 8
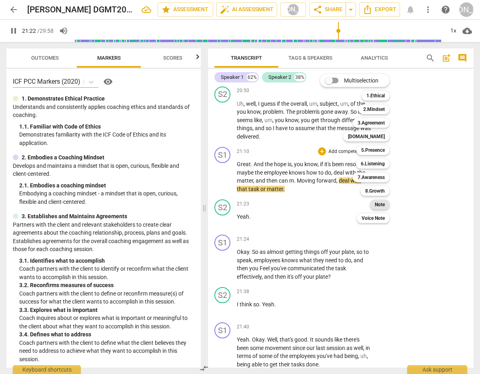
click at [385, 203] on b "Note" at bounding box center [380, 205] width 10 height 10
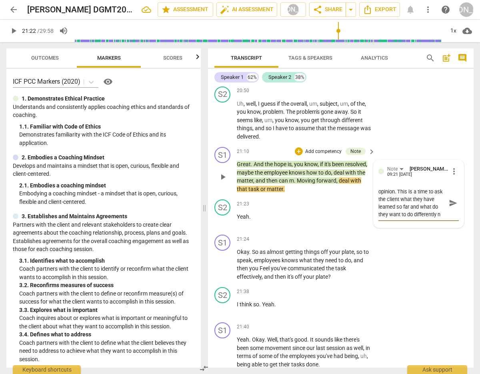
scroll to position [8, 0]
click at [450, 204] on span "send" at bounding box center [453, 207] width 9 height 9
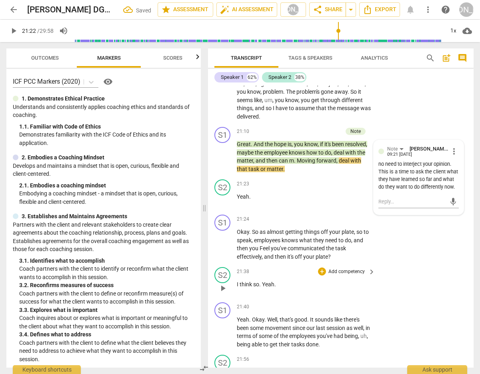
scroll to position [5169, 0]
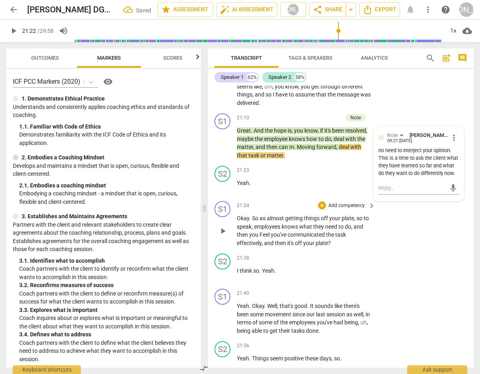
click at [222, 229] on span "play_arrow" at bounding box center [223, 231] width 10 height 10
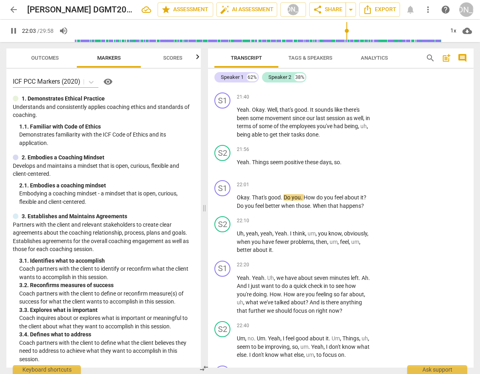
scroll to position [5366, 0]
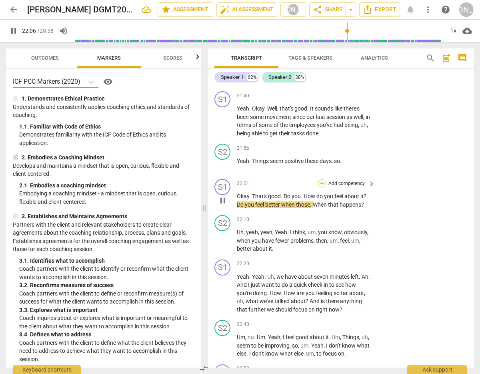
click at [321, 179] on div "+" at bounding box center [322, 183] width 8 height 8
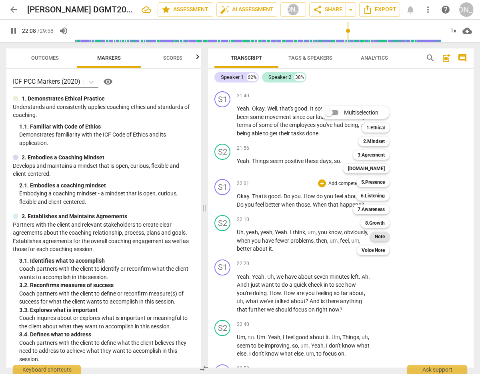
click at [381, 235] on b "Note" at bounding box center [380, 237] width 10 height 10
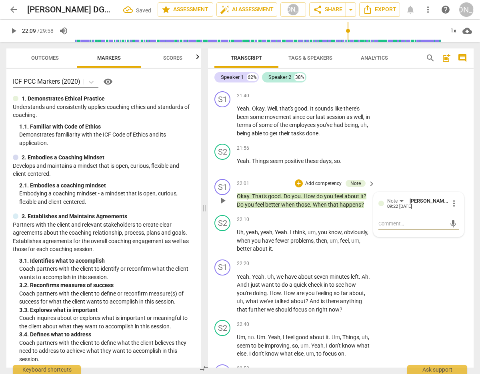
click at [390, 222] on textarea at bounding box center [413, 224] width 68 height 8
click at [451, 200] on span "more_vert" at bounding box center [454, 204] width 10 height 10
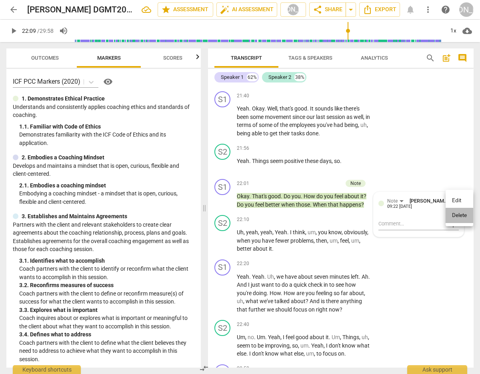
click at [463, 212] on li "Delete" at bounding box center [460, 215] width 28 height 15
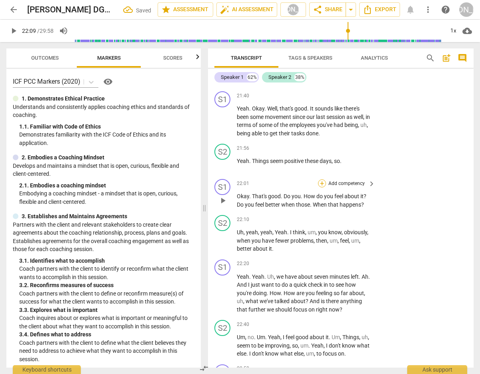
click at [321, 179] on div "+" at bounding box center [322, 183] width 8 height 8
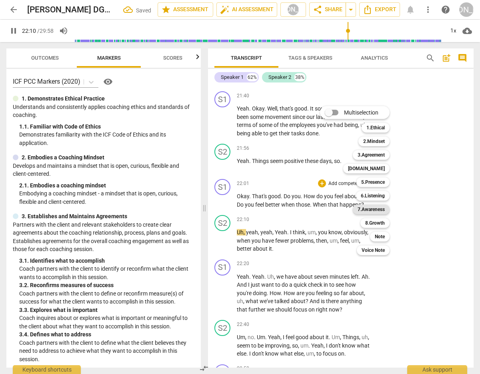
drag, startPoint x: 377, startPoint y: 208, endPoint x: 384, endPoint y: 213, distance: 8.3
click at [377, 208] on b "7.Awareness" at bounding box center [371, 210] width 27 height 10
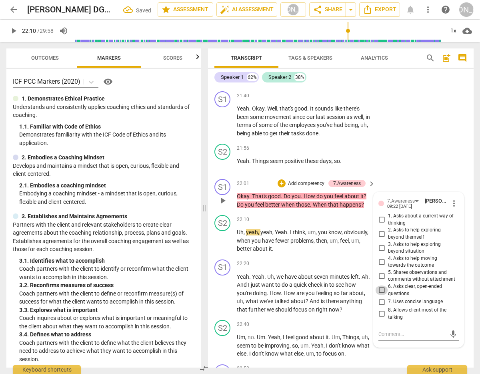
click at [379, 286] on input "6. Asks clear, open-ended questions" at bounding box center [381, 290] width 13 height 10
drag, startPoint x: 379, startPoint y: 286, endPoint x: 379, endPoint y: 295, distance: 8.4
click at [379, 287] on input "6. Asks clear, open-ended questions" at bounding box center [381, 290] width 13 height 10
click at [392, 332] on textarea at bounding box center [413, 334] width 68 height 8
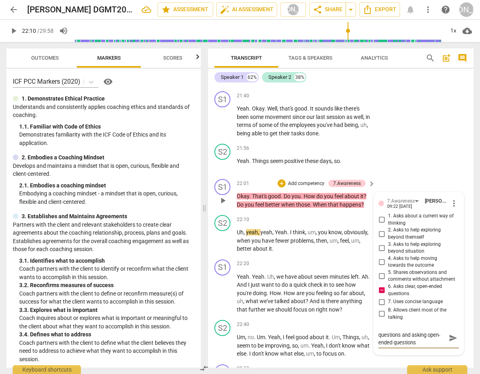
click at [449, 334] on span "send" at bounding box center [453, 338] width 9 height 9
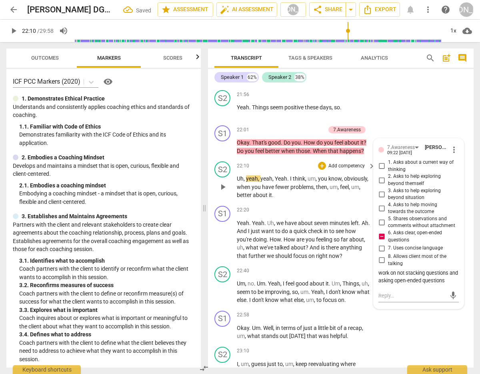
scroll to position [5423, 0]
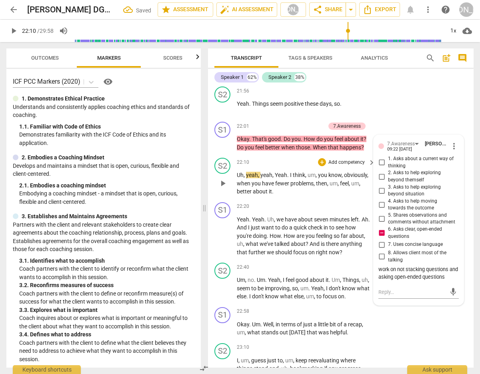
click at [222, 179] on span "play_arrow" at bounding box center [223, 184] width 10 height 10
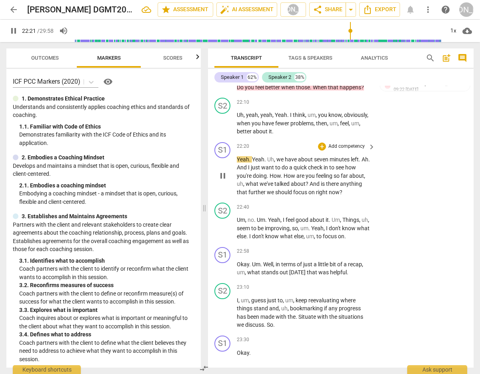
scroll to position [5485, 0]
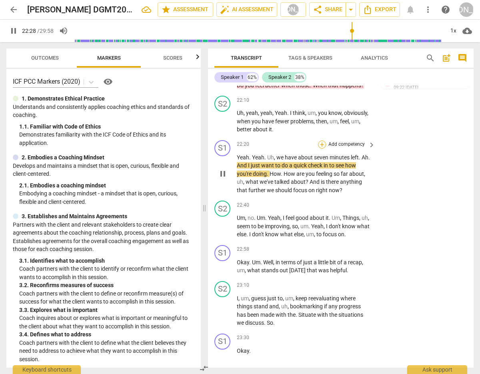
click at [321, 140] on div "+" at bounding box center [322, 144] width 8 height 8
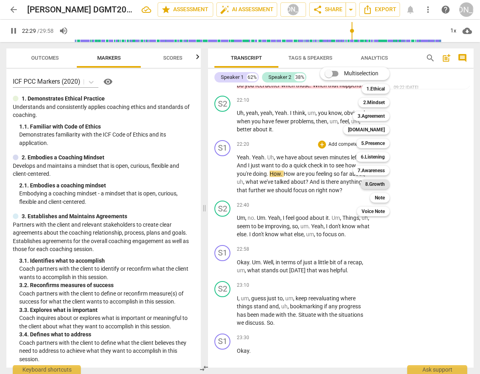
click at [377, 182] on b "8.Growth" at bounding box center [375, 184] width 20 height 10
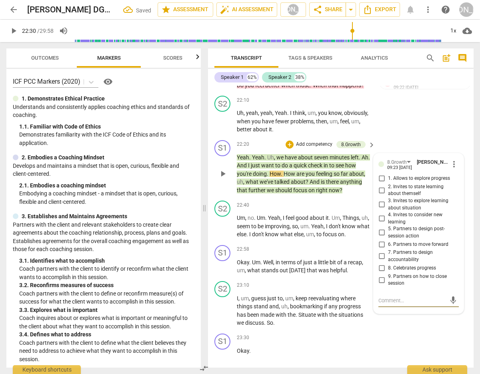
click at [380, 214] on input "4. Invites to consider new learning" at bounding box center [381, 219] width 13 height 10
click at [376, 200] on input "3. Invites to explore learning about situation" at bounding box center [381, 205] width 13 height 10
click at [397, 297] on textarea at bounding box center [413, 301] width 68 height 8
click at [451, 300] on span "send" at bounding box center [453, 304] width 9 height 9
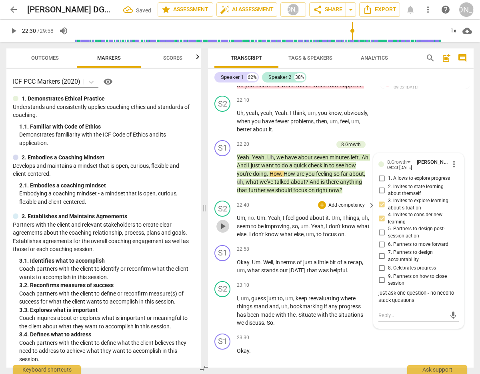
click at [223, 223] on span "play_arrow" at bounding box center [223, 226] width 10 height 10
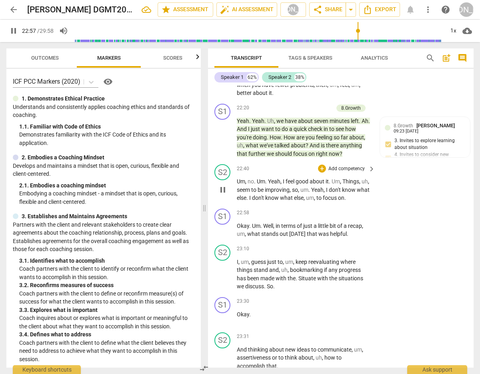
scroll to position [5534, 0]
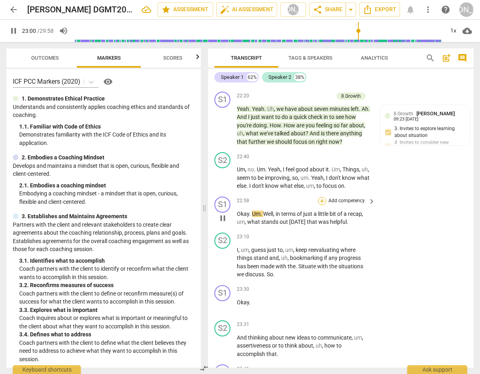
click at [320, 197] on div "+" at bounding box center [322, 201] width 8 height 8
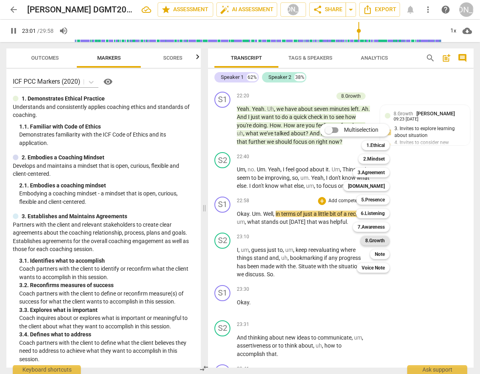
click at [377, 238] on b "8.Growth" at bounding box center [375, 241] width 20 height 10
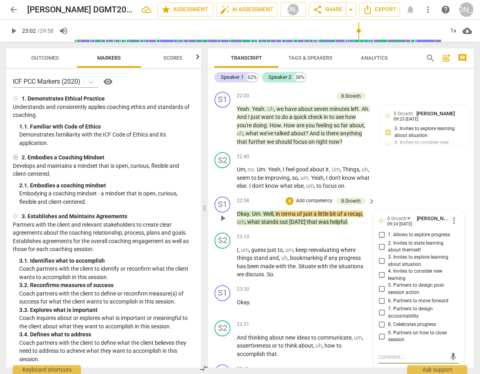
click at [381, 256] on input "3. Invites to explore learning about situation" at bounding box center [381, 261] width 13 height 10
click at [227, 259] on span "play_arrow" at bounding box center [223, 262] width 10 height 10
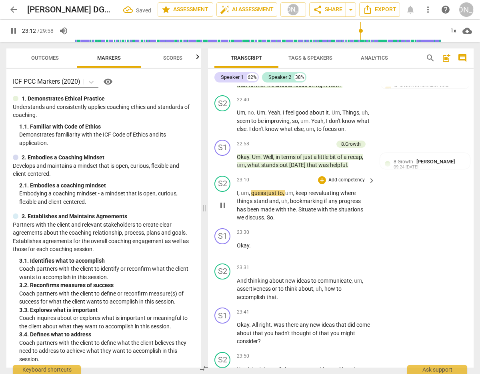
scroll to position [5605, 0]
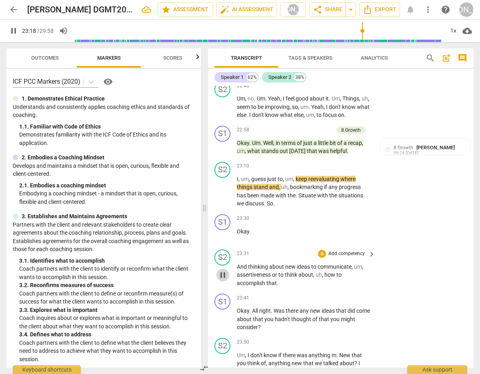
click at [223, 271] on span "pause" at bounding box center [223, 275] width 10 height 10
click at [220, 271] on span "play_arrow" at bounding box center [223, 275] width 10 height 10
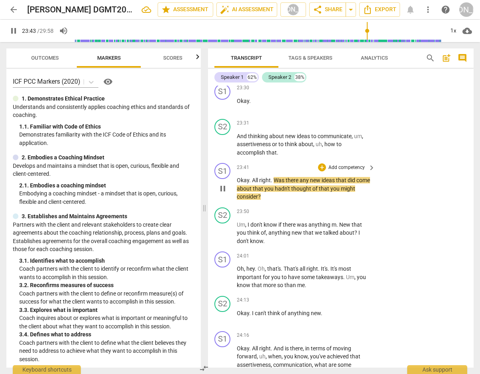
scroll to position [5742, 0]
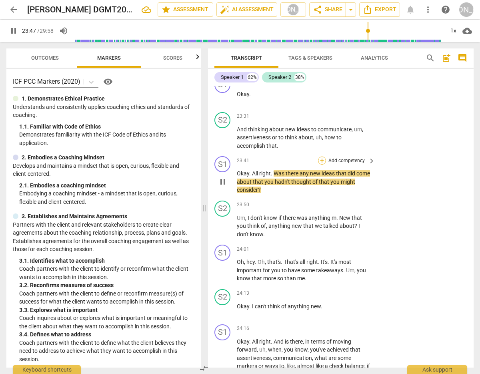
click at [323, 156] on div "+" at bounding box center [322, 160] width 8 height 8
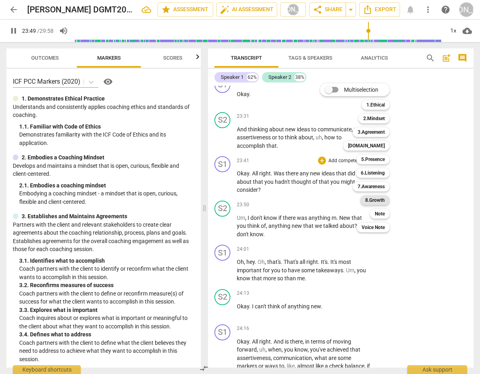
click at [379, 201] on b "8.Growth" at bounding box center [375, 200] width 20 height 10
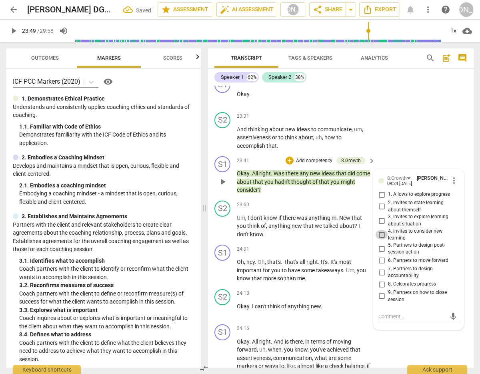
click at [379, 230] on input "4. Invites to consider new learning" at bounding box center [381, 235] width 13 height 10
click at [221, 265] on span "play_arrow" at bounding box center [223, 270] width 10 height 10
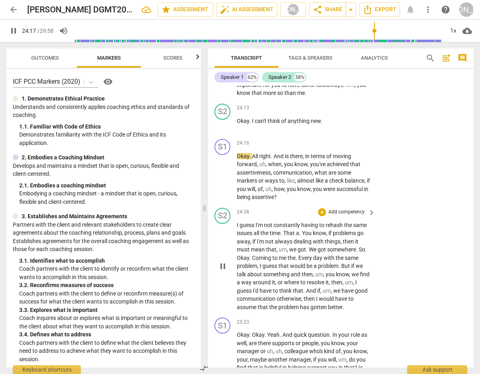
scroll to position [5931, 0]
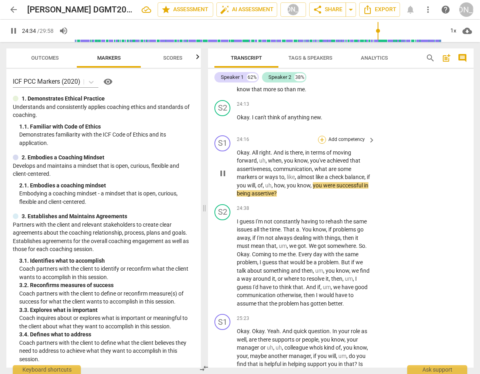
click at [321, 136] on div "+" at bounding box center [322, 140] width 8 height 8
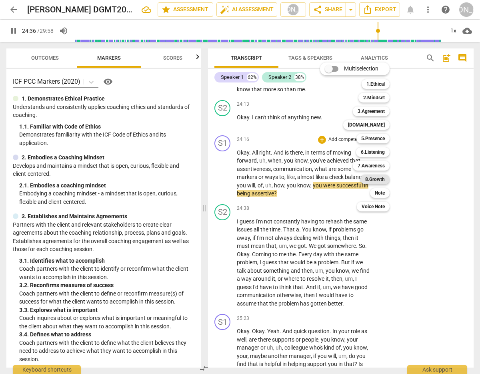
click at [379, 179] on b "8.Growth" at bounding box center [375, 180] width 20 height 10
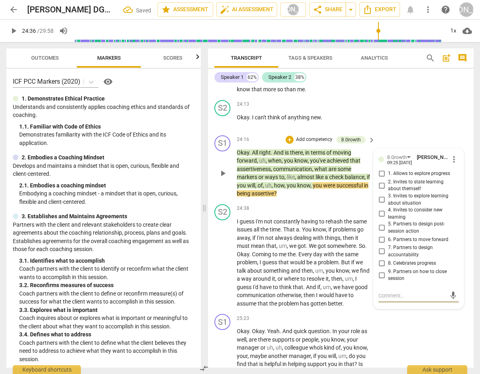
click at [381, 235] on input "6. Partners to move forward" at bounding box center [381, 240] width 13 height 10
click at [221, 258] on span "play_arrow" at bounding box center [223, 263] width 10 height 10
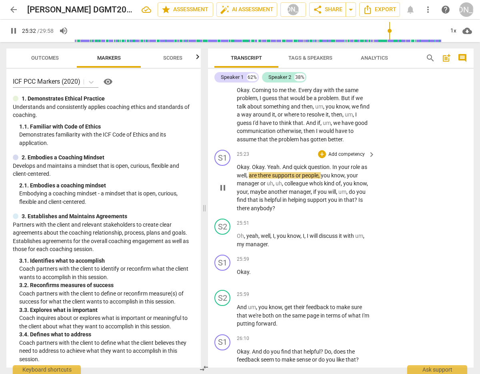
scroll to position [6096, 0]
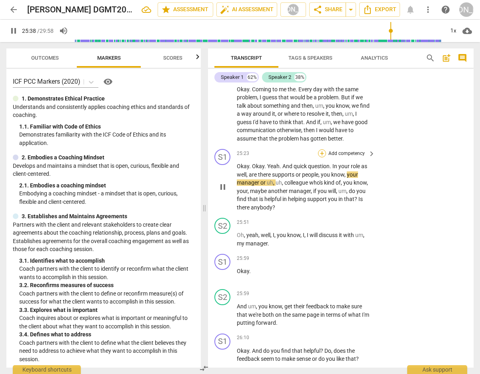
click at [320, 149] on div "+" at bounding box center [322, 153] width 8 height 8
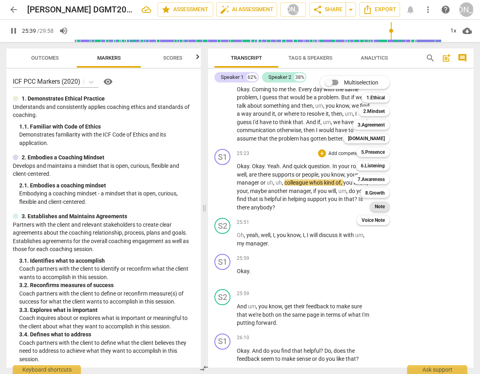
click at [381, 204] on b "Note" at bounding box center [380, 207] width 10 height 10
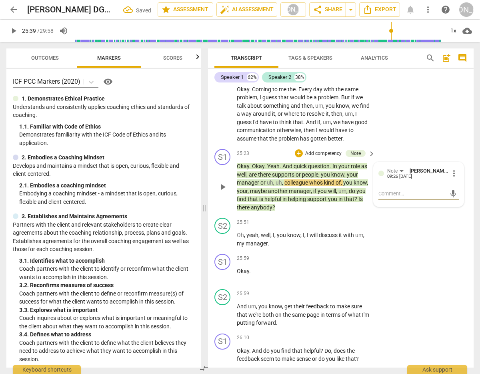
click at [403, 193] on textarea at bounding box center [413, 194] width 68 height 8
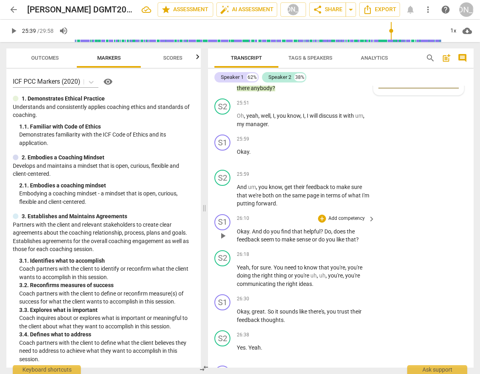
scroll to position [6217, 0]
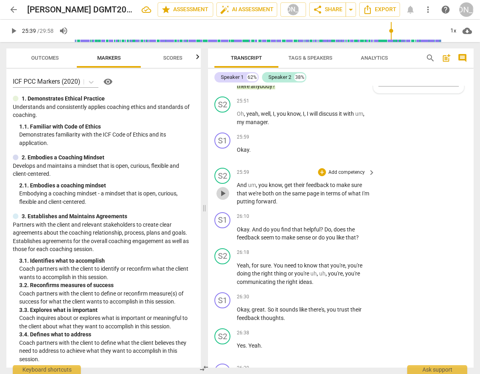
click at [223, 189] on span "play_arrow" at bounding box center [223, 194] width 10 height 10
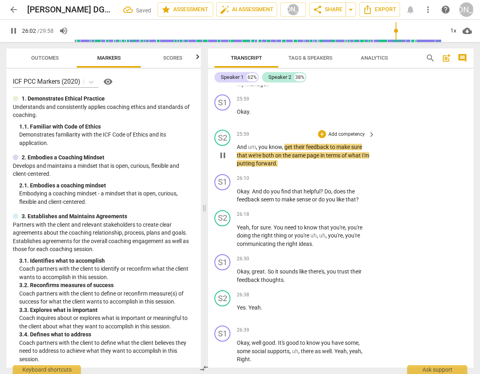
scroll to position [6264, 0]
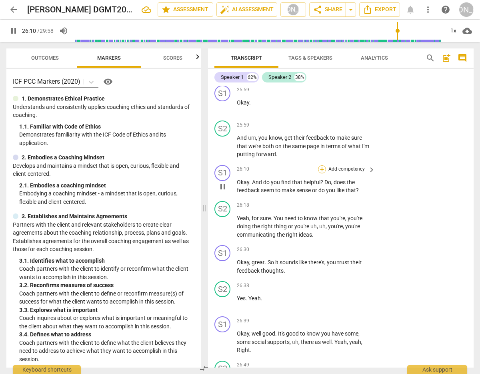
click at [321, 167] on div "+" at bounding box center [322, 169] width 8 height 8
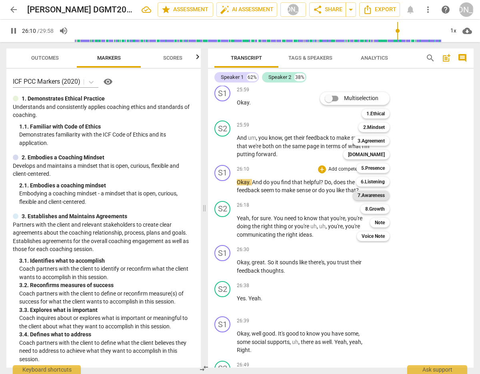
click at [380, 195] on b "7.Awareness" at bounding box center [371, 196] width 27 height 10
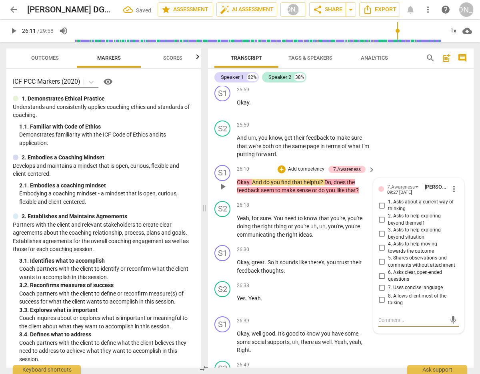
click at [380, 272] on input "6. Asks clear, open-ended questions" at bounding box center [381, 276] width 13 height 10
click at [379, 272] on input "6. Asks clear, open-ended questions" at bounding box center [381, 276] width 13 height 10
click at [225, 222] on span "play_arrow" at bounding box center [223, 227] width 10 height 10
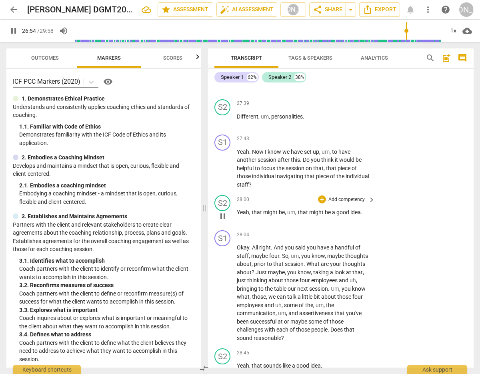
scroll to position [6594, 0]
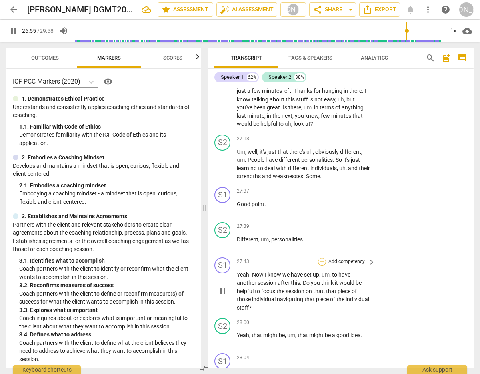
click at [320, 258] on div "+" at bounding box center [322, 262] width 8 height 8
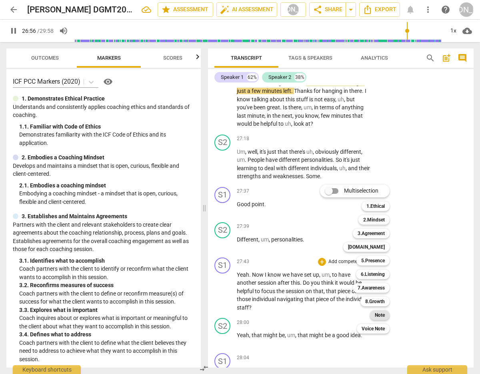
click at [379, 311] on b "Note" at bounding box center [380, 315] width 10 height 10
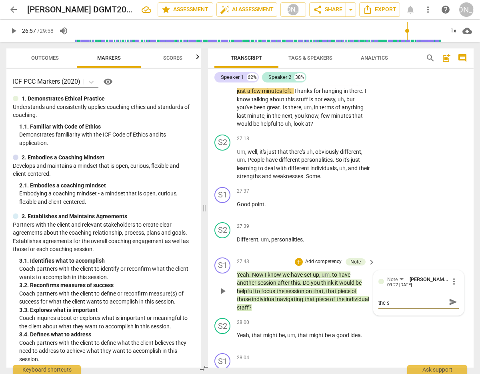
scroll to position [0, 0]
click at [450, 305] on span "send" at bounding box center [453, 305] width 9 height 9
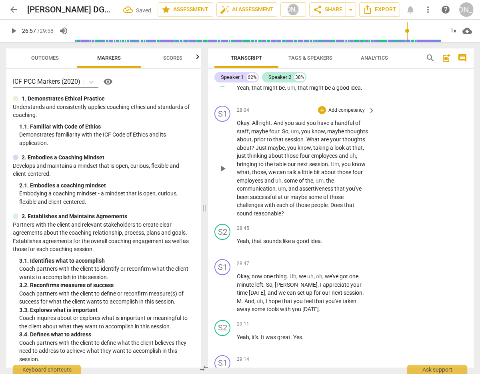
scroll to position [6852, 0]
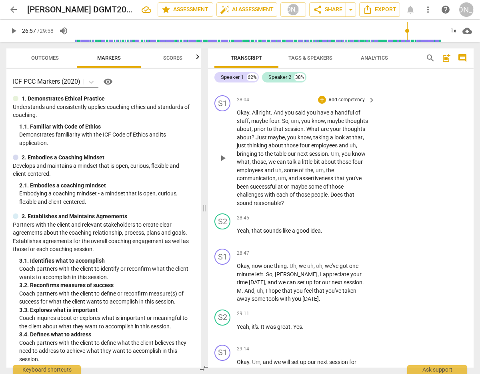
click at [221, 154] on span "play_arrow" at bounding box center [223, 158] width 10 height 10
click at [317, 95] on div "+ Add competency keyboard_arrow_right" at bounding box center [347, 99] width 60 height 9
click at [318, 96] on div "+" at bounding box center [322, 100] width 8 height 8
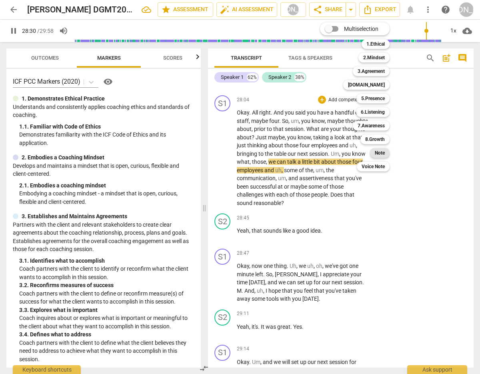
click at [384, 153] on b "Note" at bounding box center [380, 153] width 10 height 10
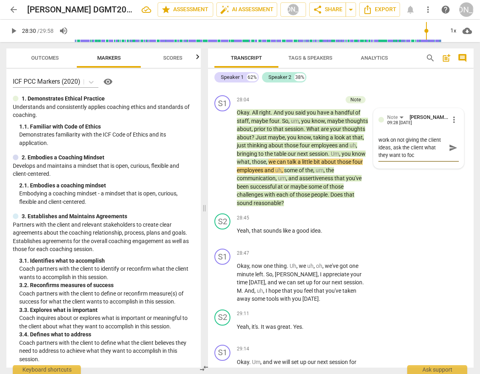
scroll to position [0, 0]
drag, startPoint x: 451, startPoint y: 142, endPoint x: 428, endPoint y: 160, distance: 29.3
click at [451, 143] on span "send" at bounding box center [453, 147] width 9 height 9
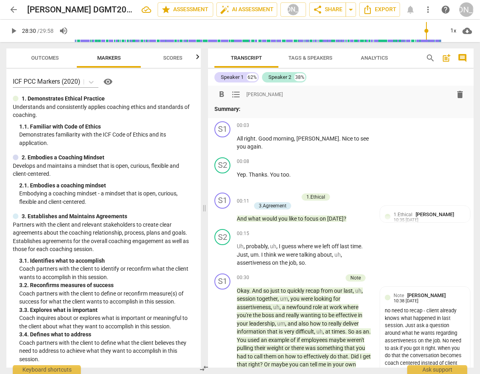
click at [250, 107] on p "Summary:" at bounding box center [341, 109] width 253 height 8
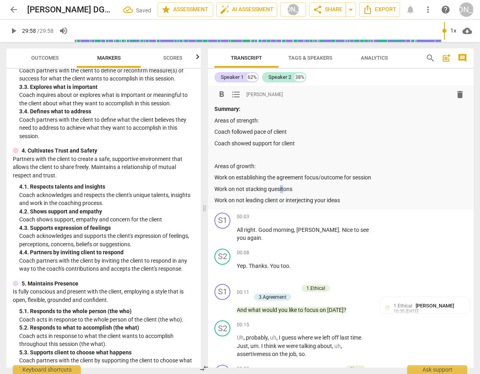
click at [281, 191] on p "Work on not stacking quesitons" at bounding box center [341, 189] width 253 height 8
click at [299, 143] on p "Coach showed support for client" at bounding box center [341, 143] width 253 height 8
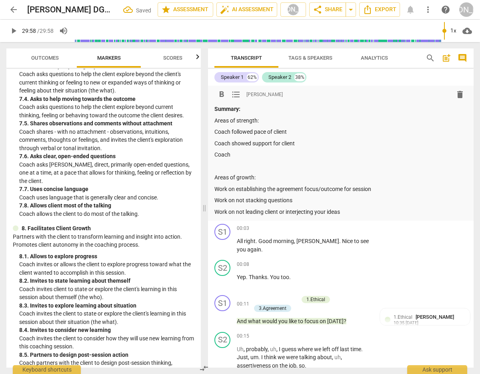
scroll to position [961, 0]
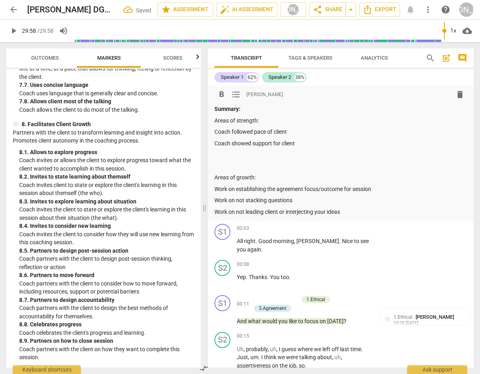
click at [345, 211] on p "Work on not leading client or interjecting your ideas" at bounding box center [341, 212] width 253 height 8
